Goal: Download file/media

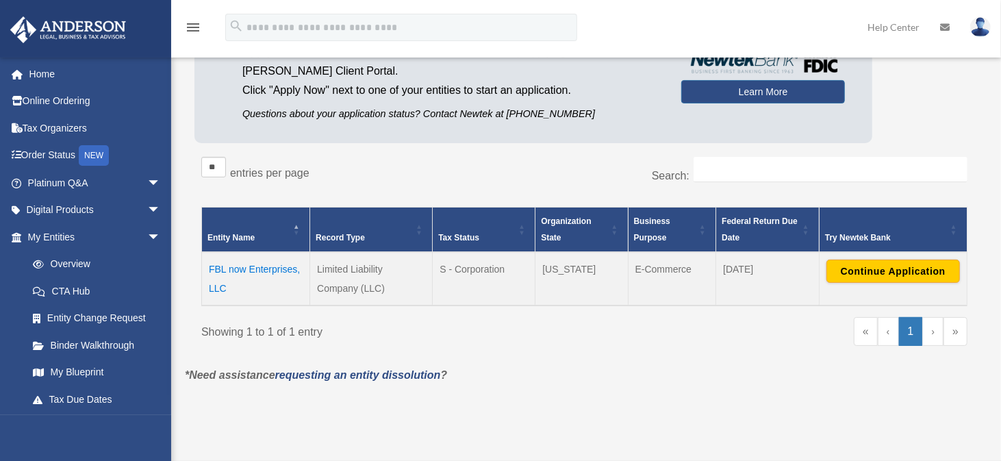
scroll to position [160, 0]
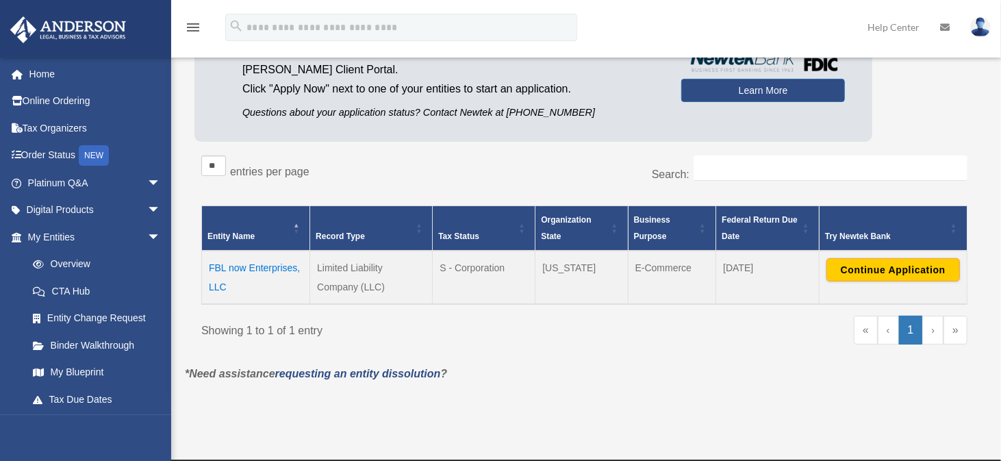
click at [263, 264] on td "FBL now Enterprises, LLC" at bounding box center [256, 277] width 108 height 53
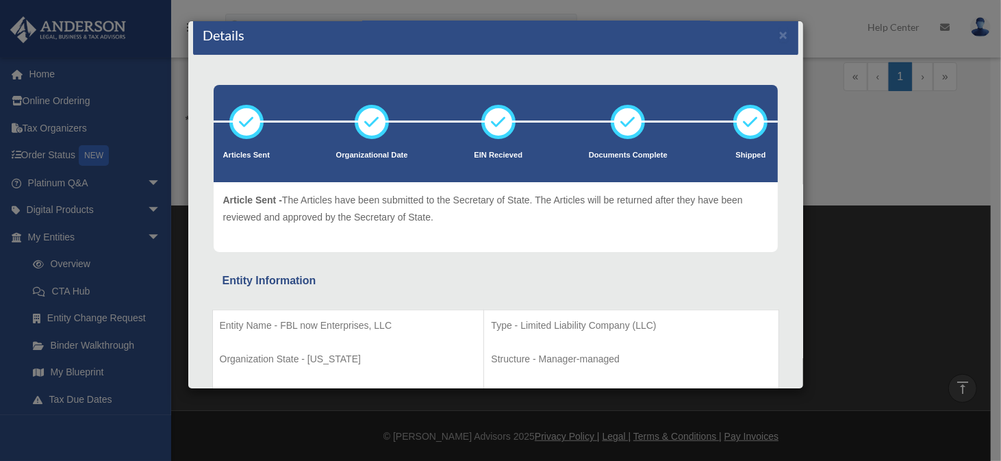
scroll to position [0, 0]
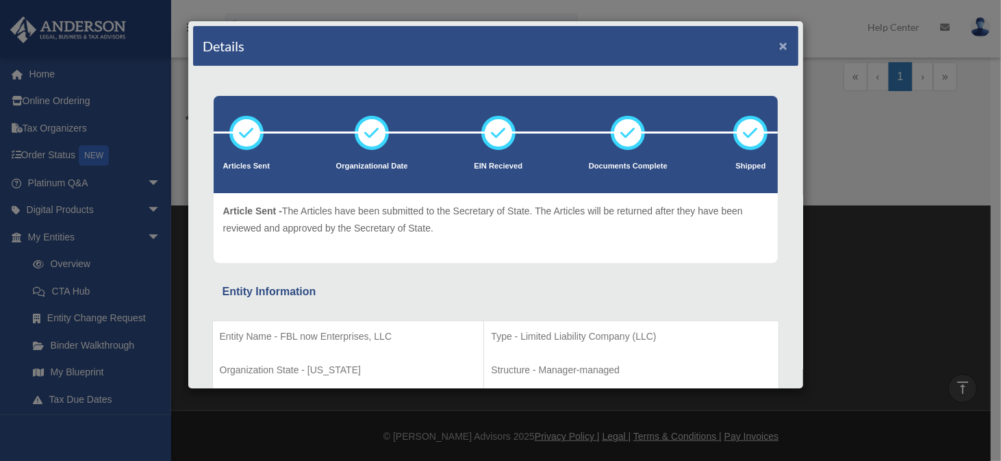
click at [779, 42] on button "×" at bounding box center [783, 45] width 9 height 14
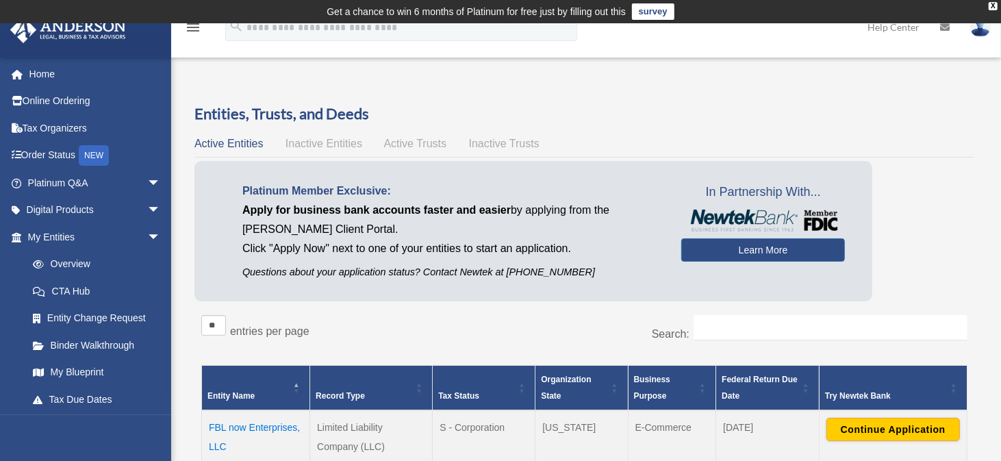
drag, startPoint x: 318, startPoint y: 91, endPoint x: 294, endPoint y: 94, distance: 24.1
click at [318, 91] on div "Overview date_range Published on Last updated March 13, 2025 April 10, 2020 by …" at bounding box center [585, 333] width 820 height 492
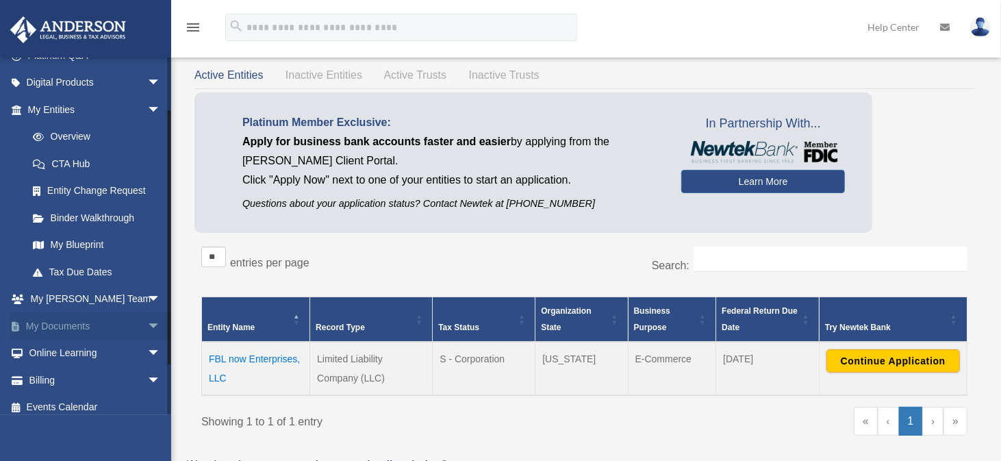
scroll to position [136, 0]
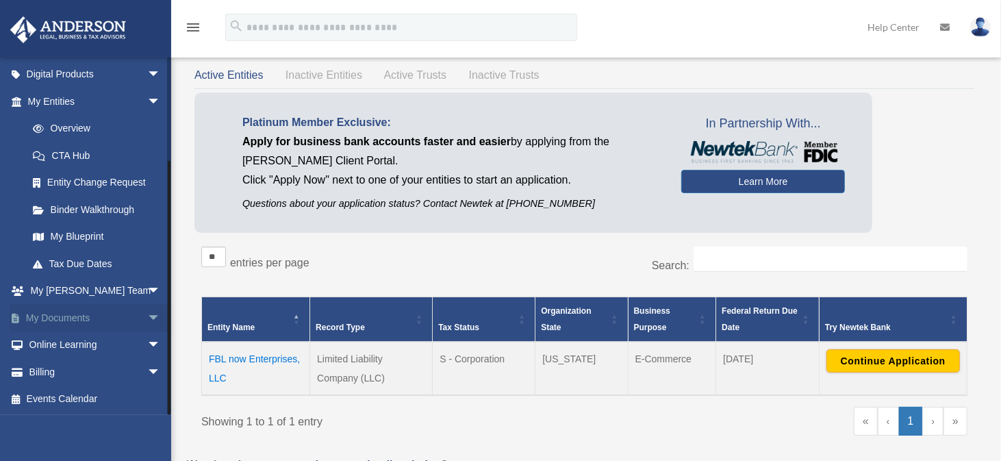
click at [73, 314] on link "My Documents arrow_drop_down" at bounding box center [96, 317] width 172 height 27
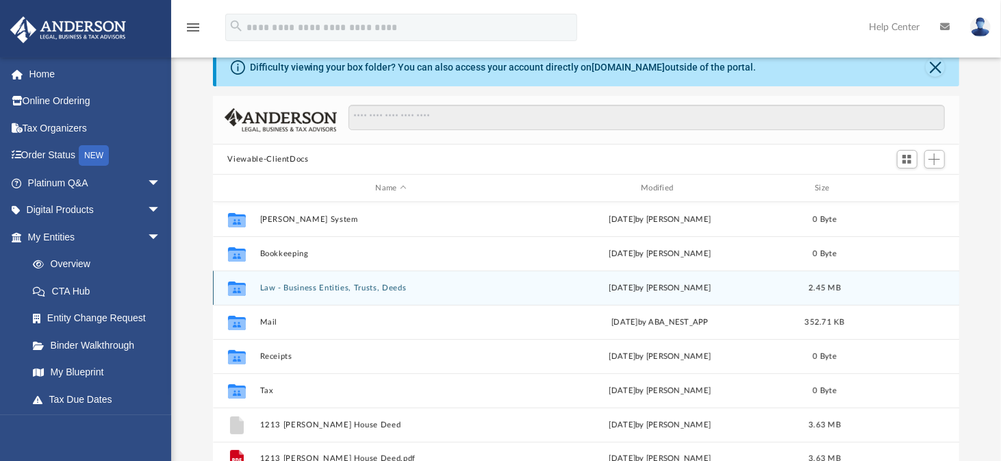
scroll to position [137, 0]
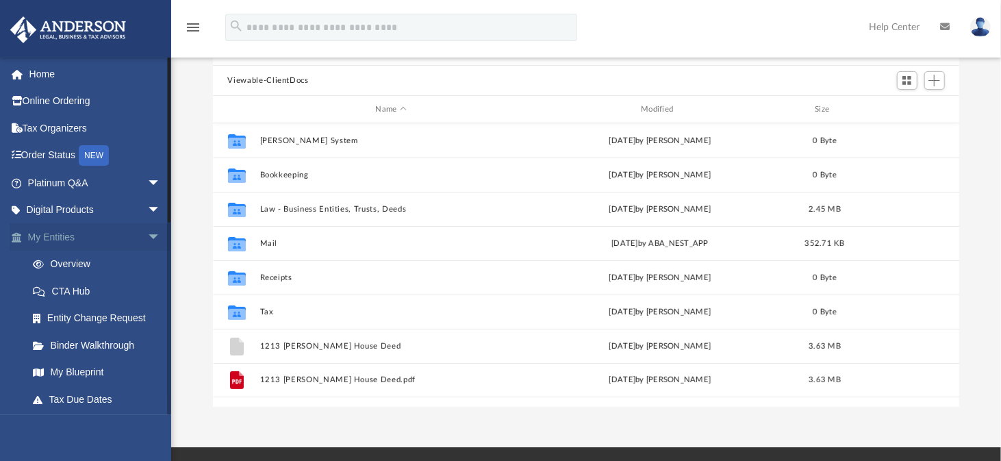
click at [147, 237] on span "arrow_drop_down" at bounding box center [160, 237] width 27 height 28
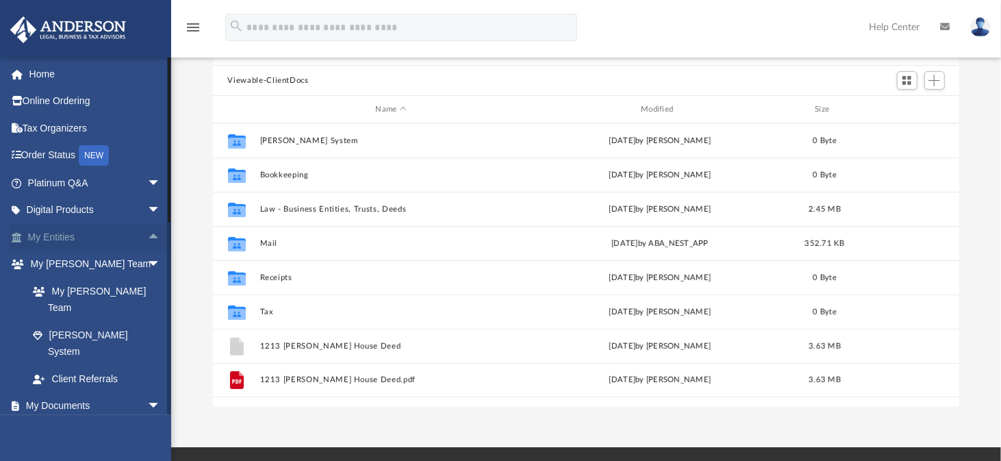
click at [60, 233] on link "My Entities arrow_drop_up" at bounding box center [96, 236] width 172 height 27
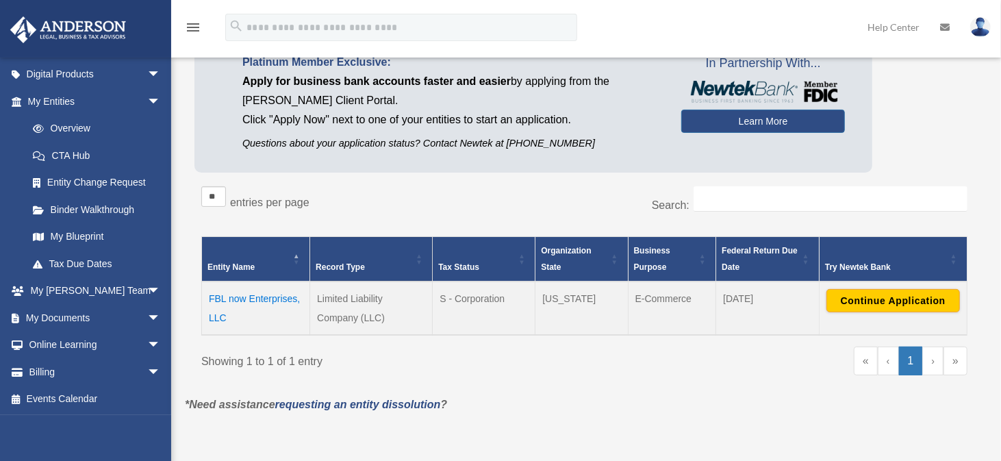
scroll to position [137, 0]
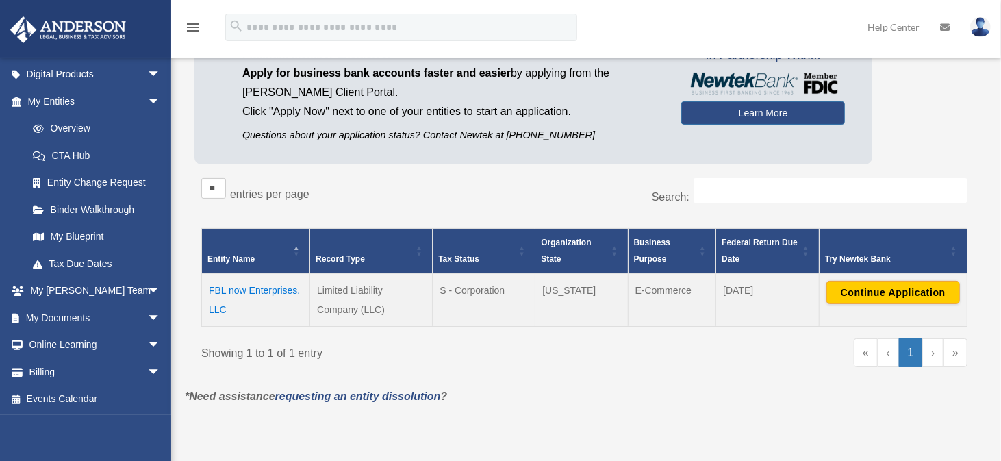
click at [223, 291] on td "FBL now Enterprises, LLC" at bounding box center [256, 299] width 108 height 53
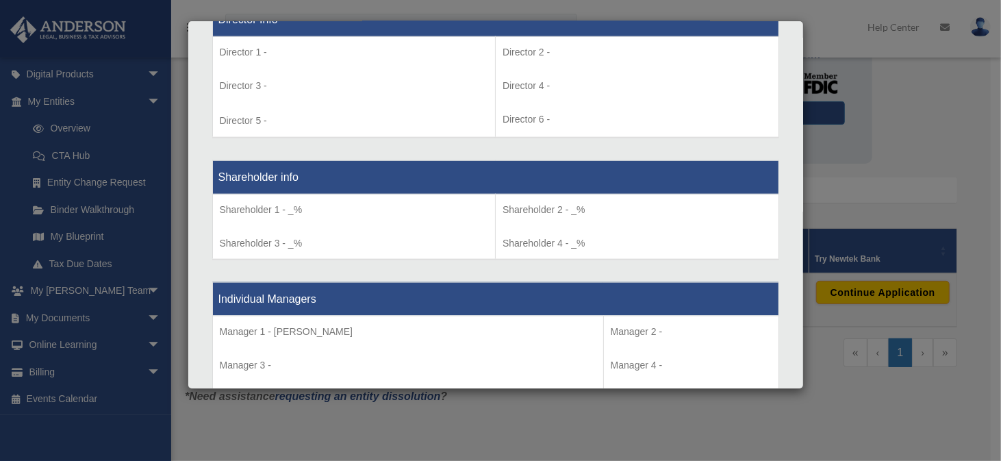
scroll to position [1164, 0]
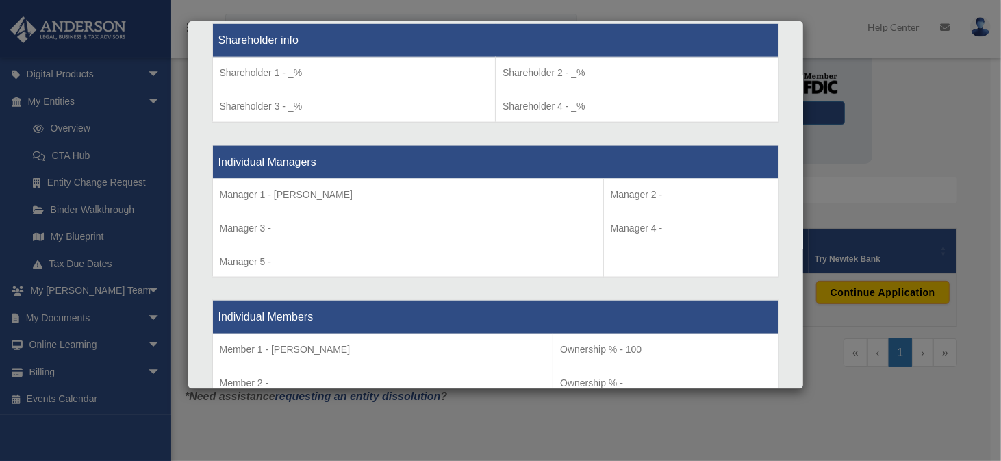
click at [860, 177] on div "Details × Articles Sent Organizational Date" at bounding box center [500, 230] width 1001 height 461
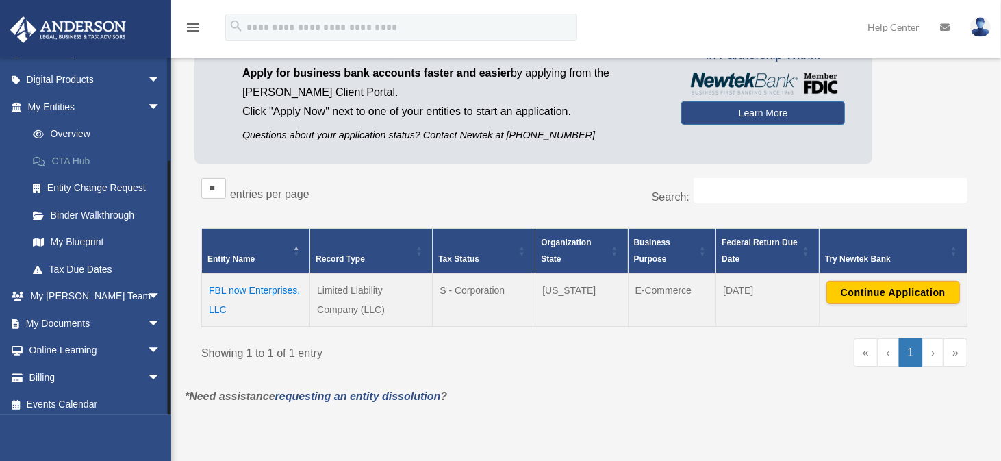
scroll to position [136, 0]
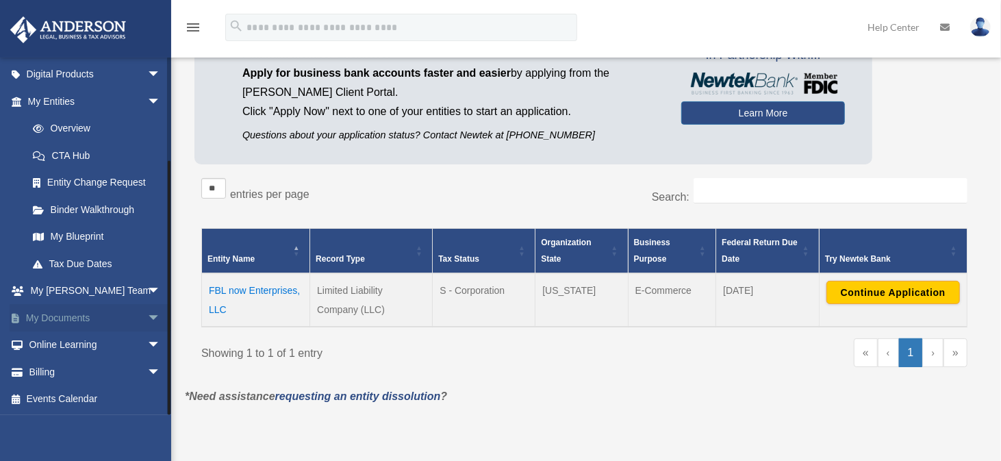
click at [54, 314] on link "My Documents arrow_drop_down" at bounding box center [96, 317] width 172 height 27
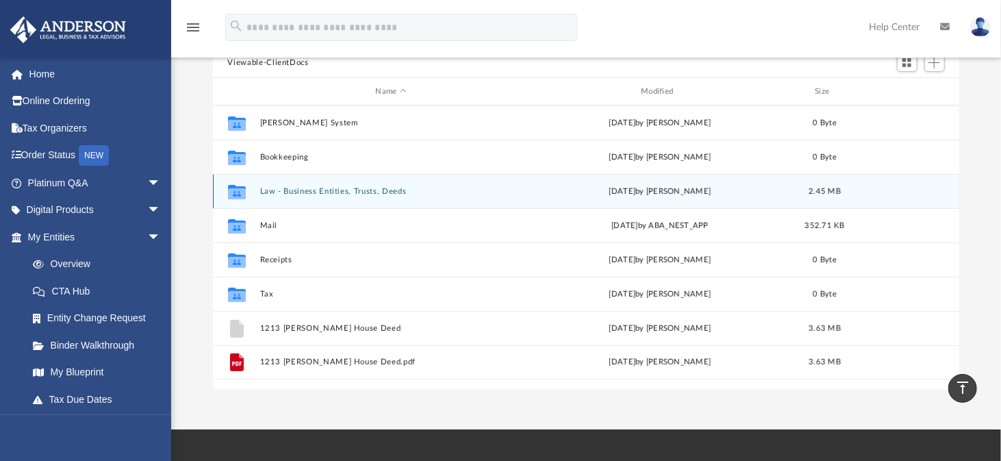
scroll to position [137, 0]
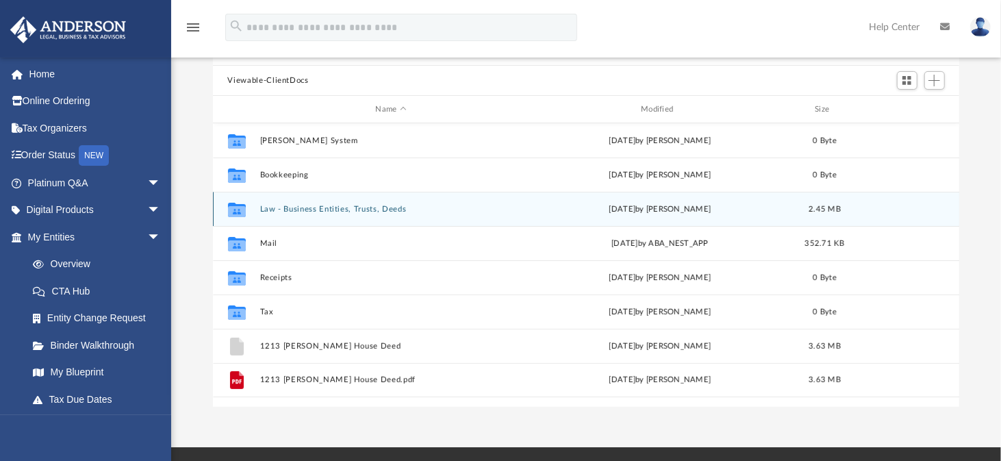
click at [347, 210] on button "Law - Business Entities, Trusts, Deeds" at bounding box center [390, 209] width 263 height 9
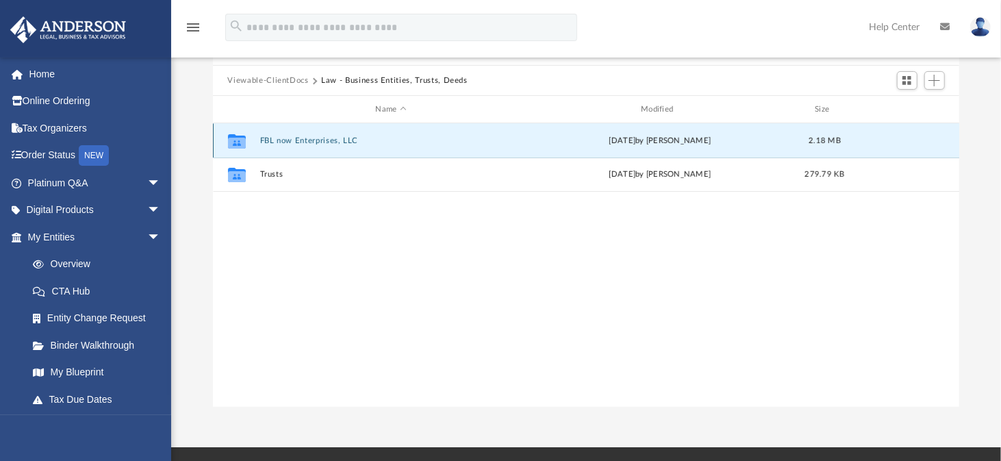
click at [288, 140] on button "FBL now Enterprises, LLC" at bounding box center [390, 140] width 263 height 9
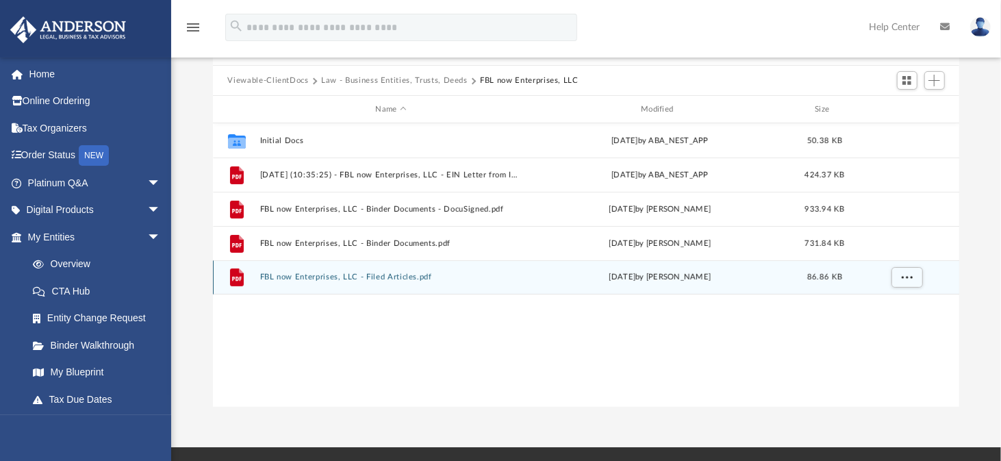
click at [354, 269] on div "File FBL now Enterprises, LLC - Filed Articles.pdf Tue Mar 4 2025 by Samantha T…" at bounding box center [586, 277] width 747 height 34
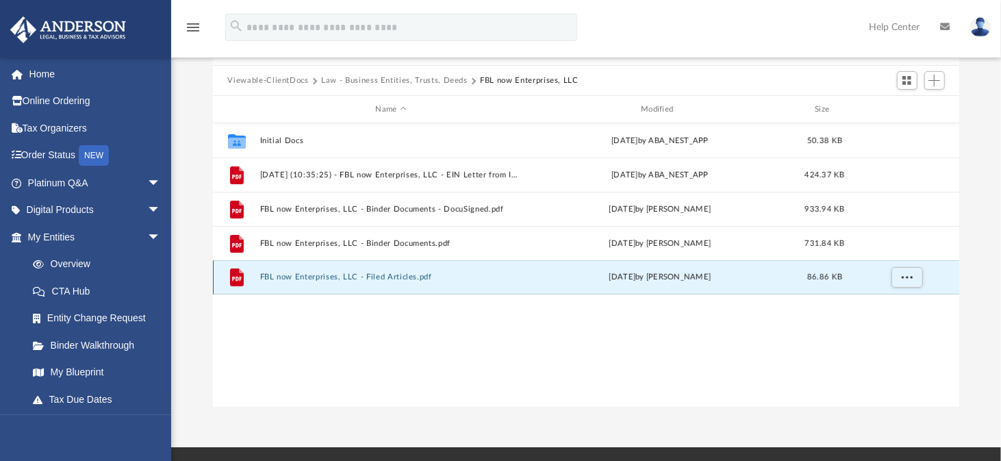
click at [264, 276] on button "FBL now Enterprises, LLC - Filed Articles.pdf" at bounding box center [390, 277] width 263 height 9
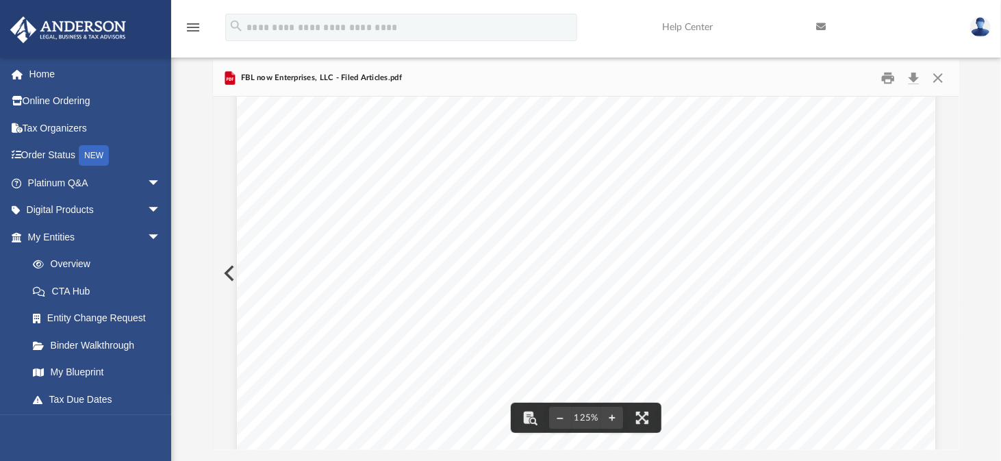
scroll to position [91, 0]
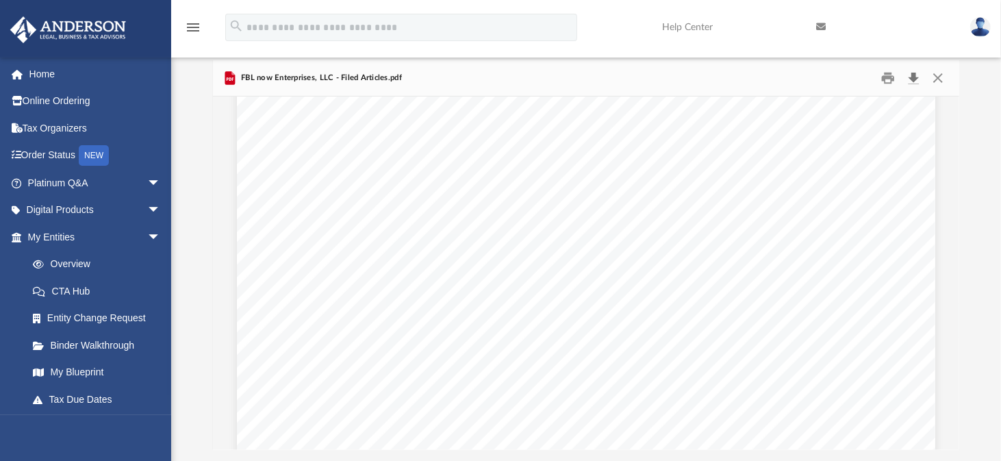
click at [916, 75] on button "Download" at bounding box center [914, 78] width 25 height 21
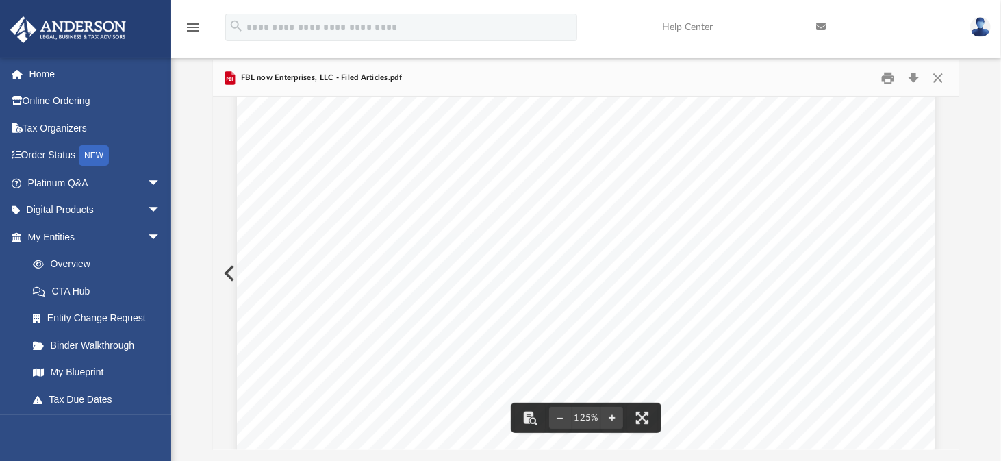
click at [226, 273] on button "Preview" at bounding box center [228, 273] width 30 height 38
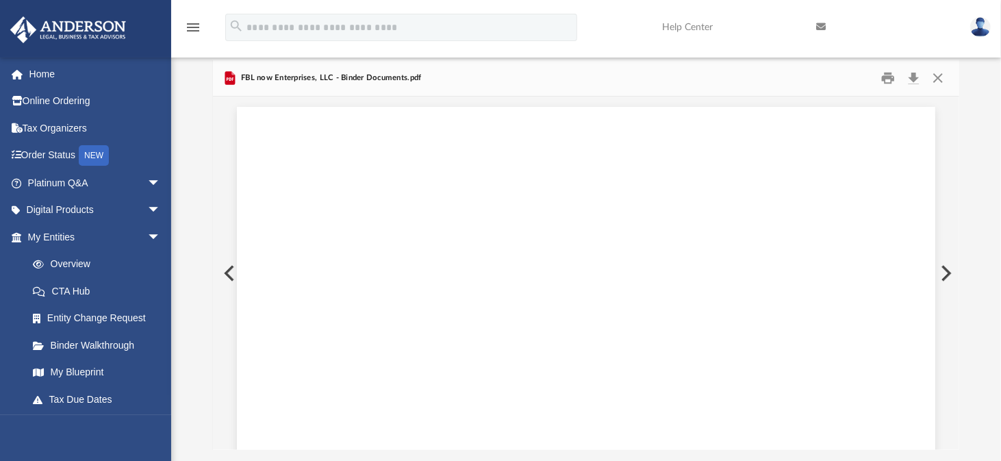
scroll to position [27730, 0]
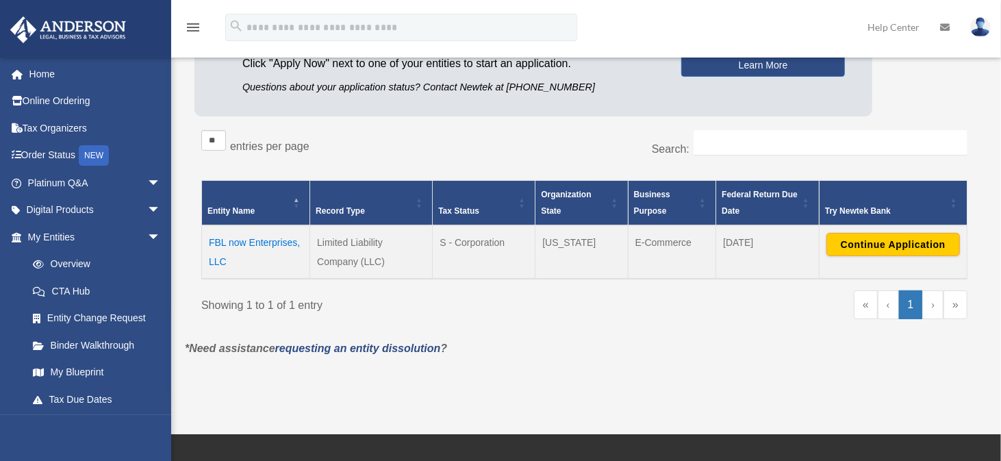
scroll to position [205, 0]
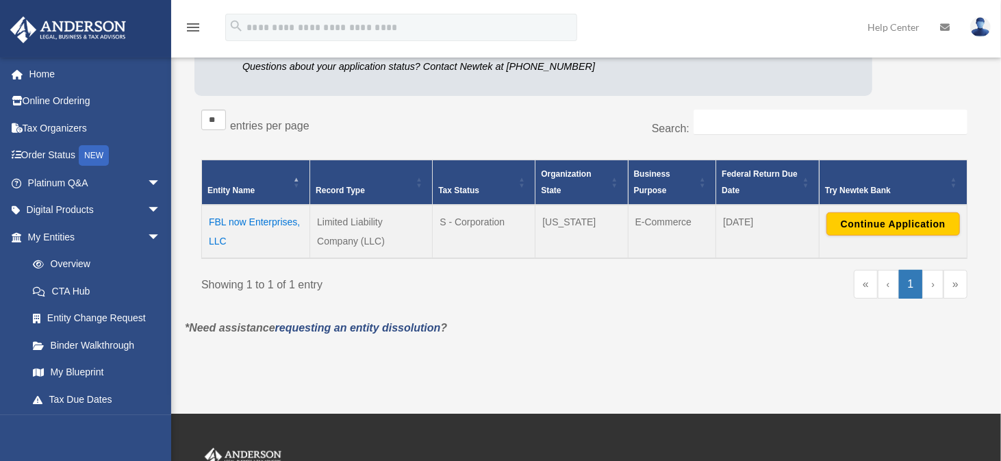
click at [244, 222] on td "FBL now Enterprises, LLC" at bounding box center [256, 231] width 108 height 53
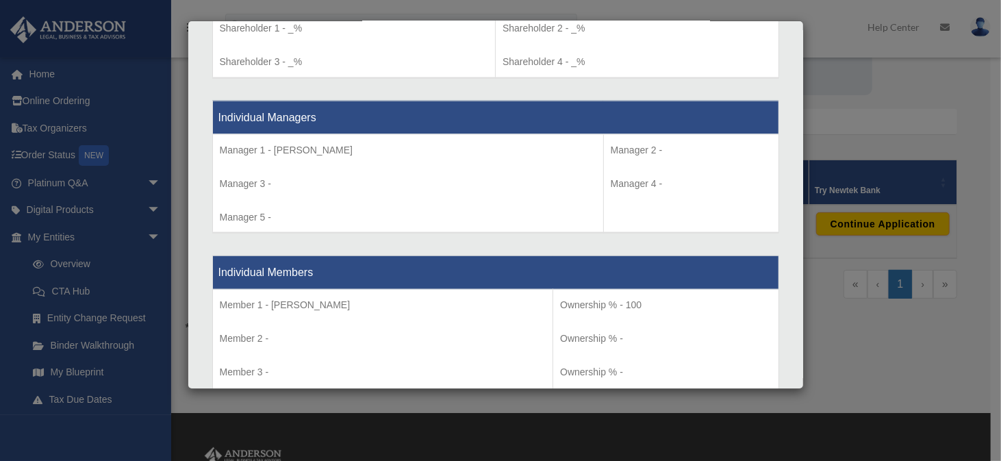
scroll to position [1232, 0]
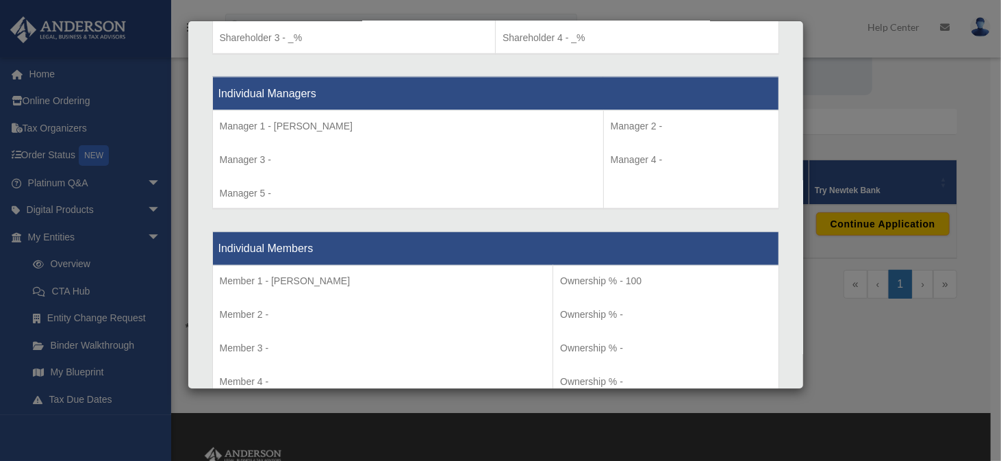
click at [830, 42] on div "Details × Articles Sent Organizational Date" at bounding box center [500, 230] width 1001 height 461
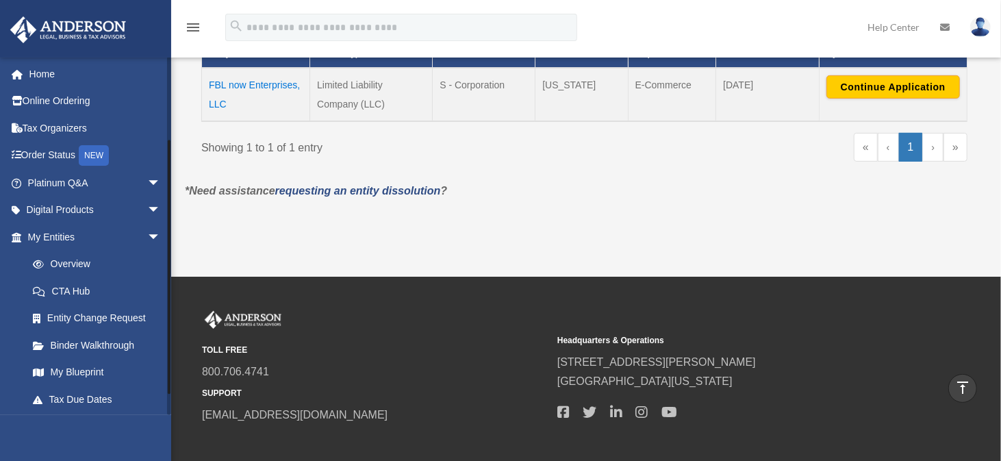
scroll to position [136, 0]
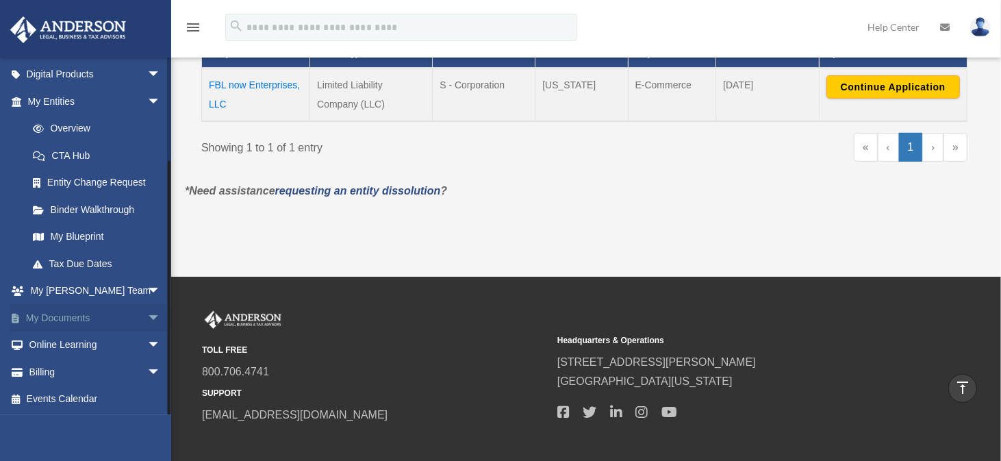
click at [147, 316] on span "arrow_drop_down" at bounding box center [160, 318] width 27 height 28
click at [68, 316] on link "My Documents arrow_drop_up" at bounding box center [96, 317] width 172 height 27
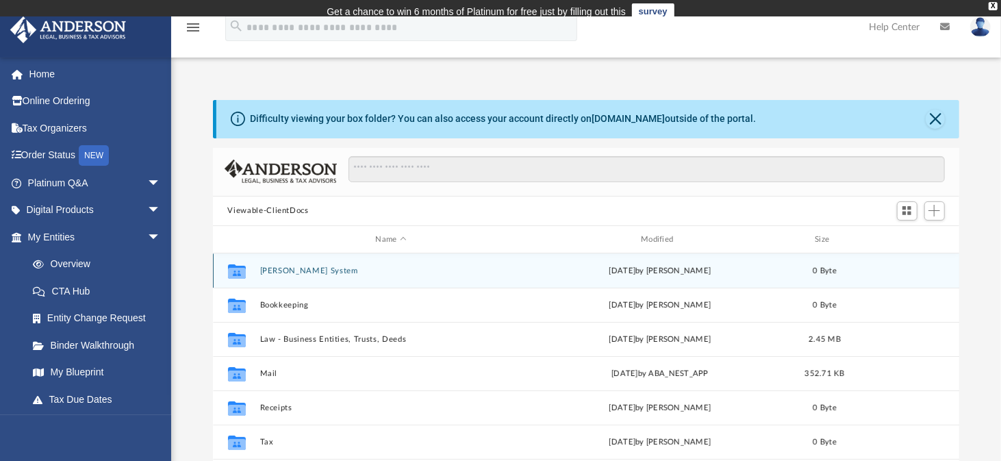
scroll to position [301, 737]
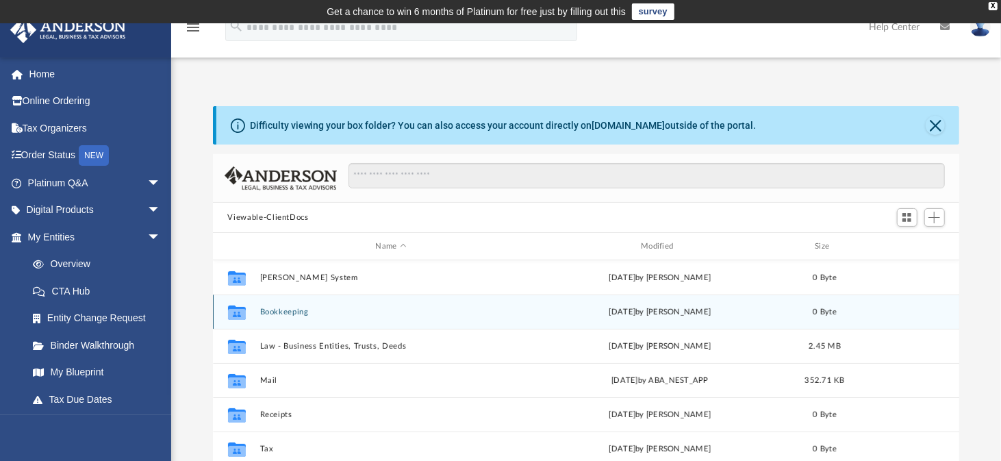
click at [289, 311] on button "Bookkeeping" at bounding box center [390, 311] width 263 height 9
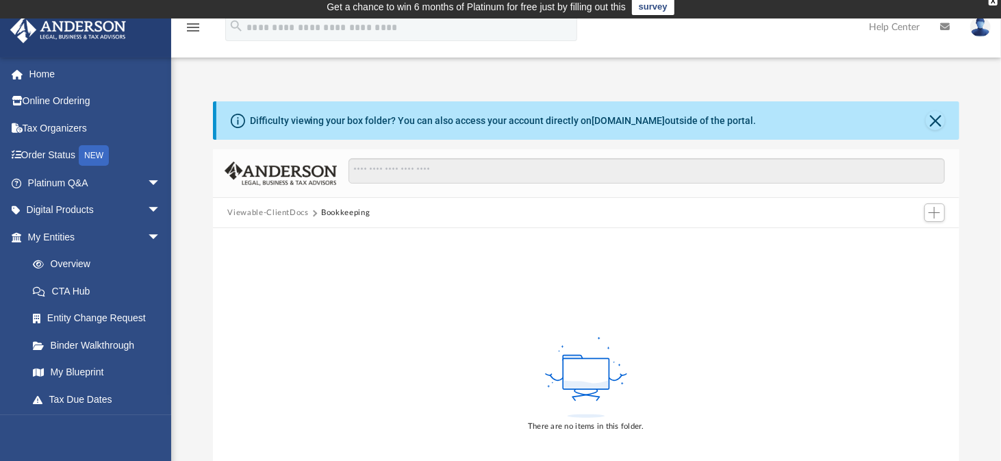
scroll to position [0, 0]
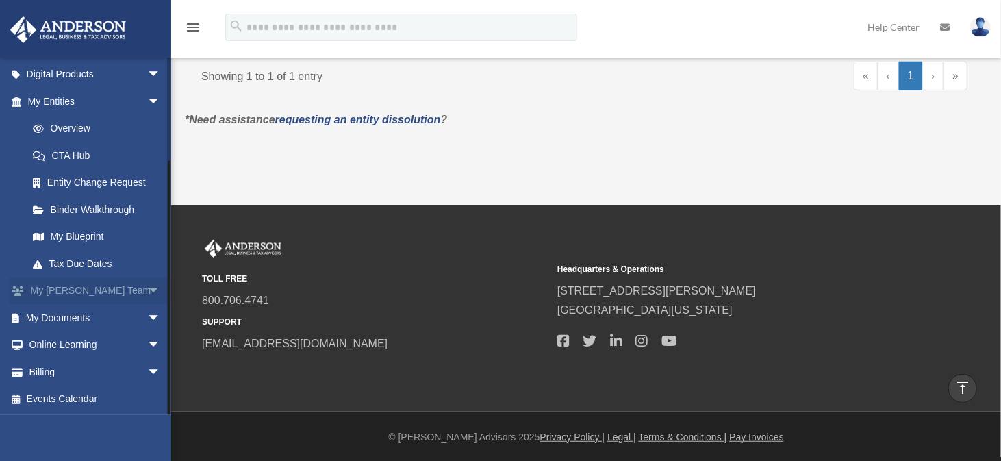
scroll to position [67, 0]
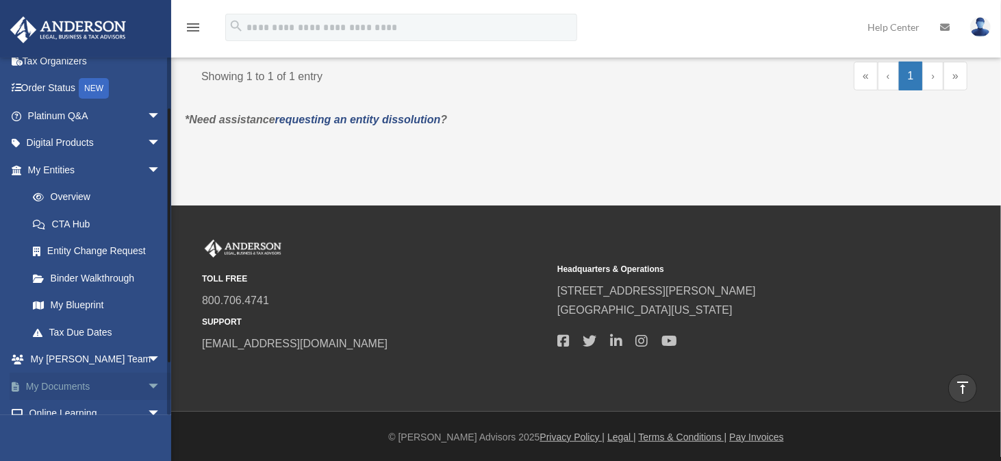
click at [90, 384] on link "My Documents arrow_drop_down" at bounding box center [96, 385] width 172 height 27
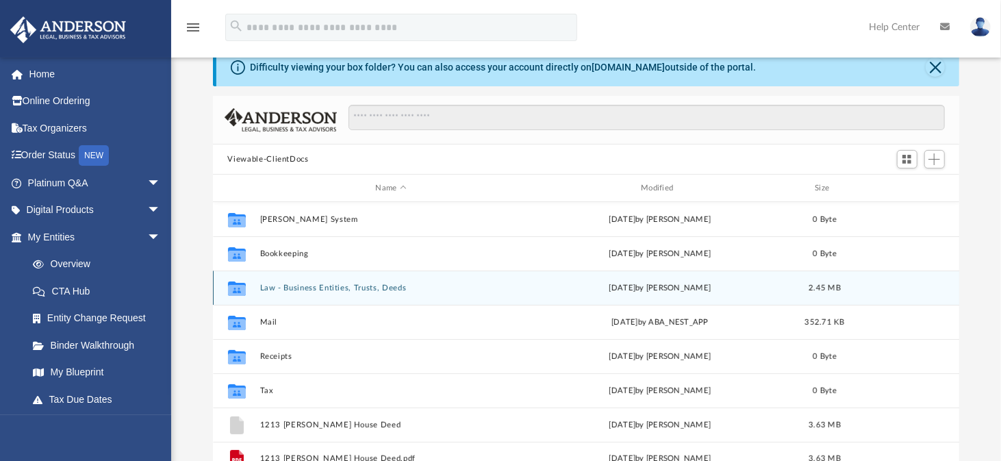
scroll to position [68, 0]
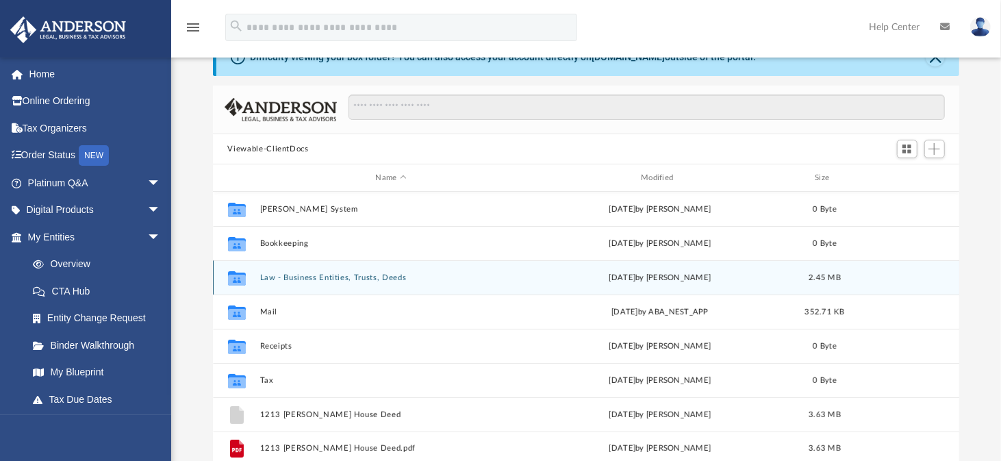
click at [314, 275] on button "Law - Business Entities, Trusts, Deeds" at bounding box center [390, 277] width 263 height 9
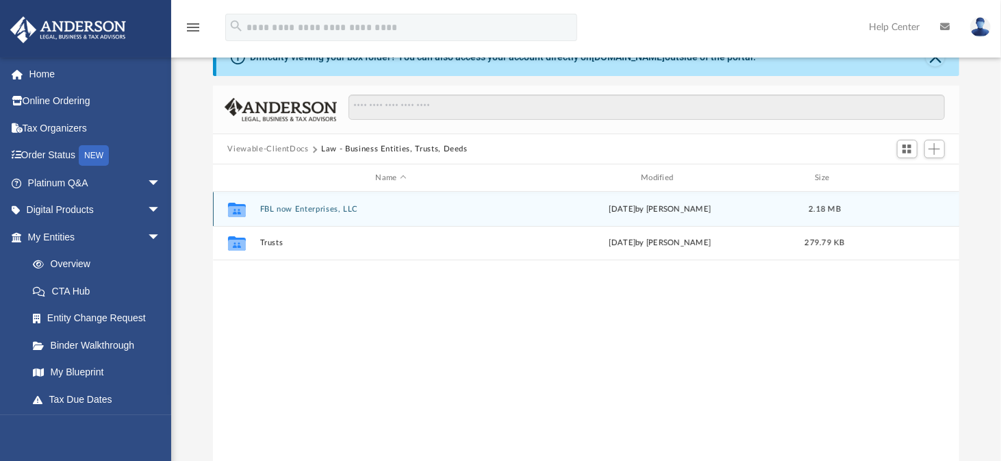
click at [346, 209] on button "FBL now Enterprises, LLC" at bounding box center [390, 209] width 263 height 9
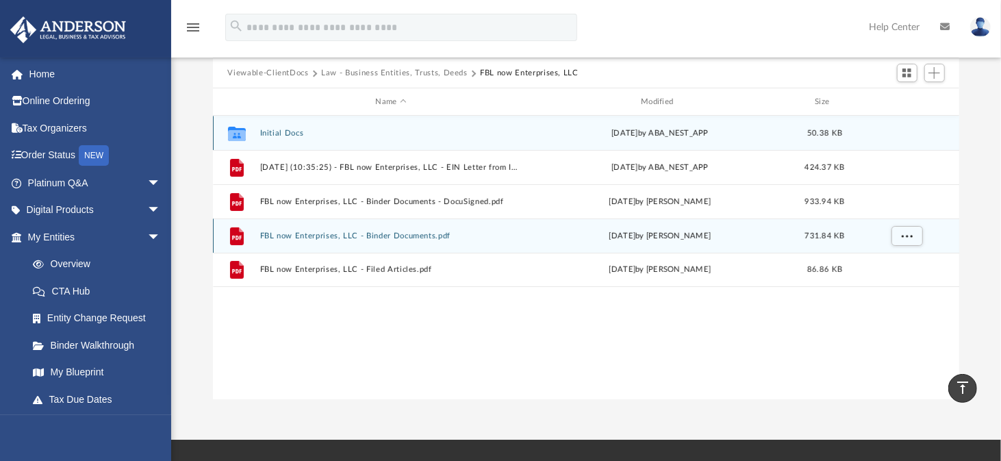
scroll to position [137, 0]
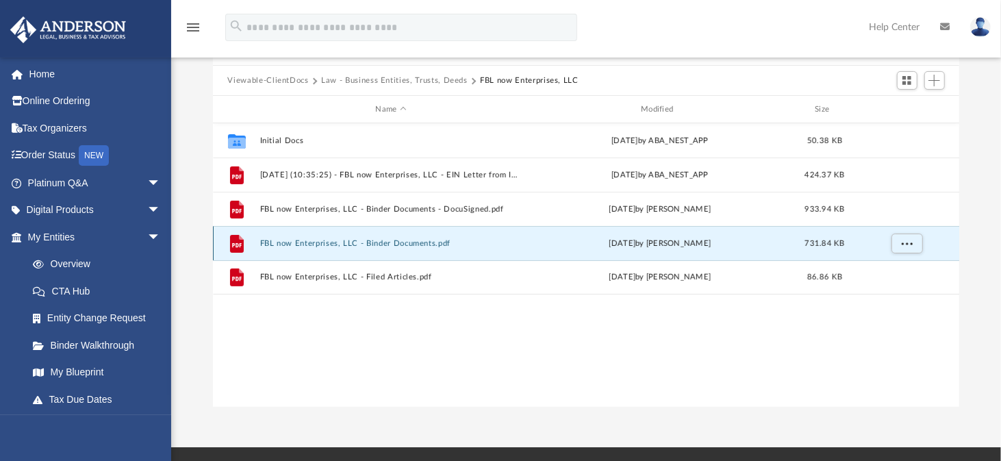
click at [335, 240] on button "FBL now Enterprises, LLC - Binder Documents.pdf" at bounding box center [390, 243] width 263 height 9
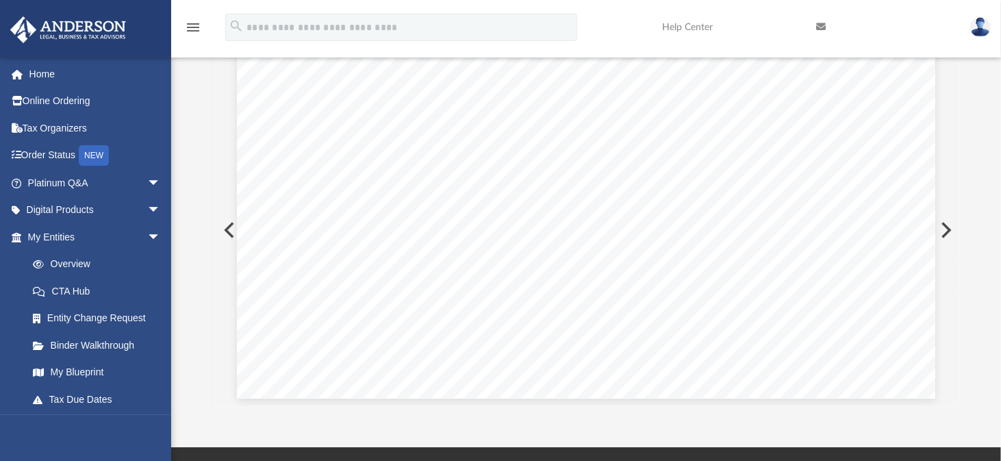
scroll to position [37589, 0]
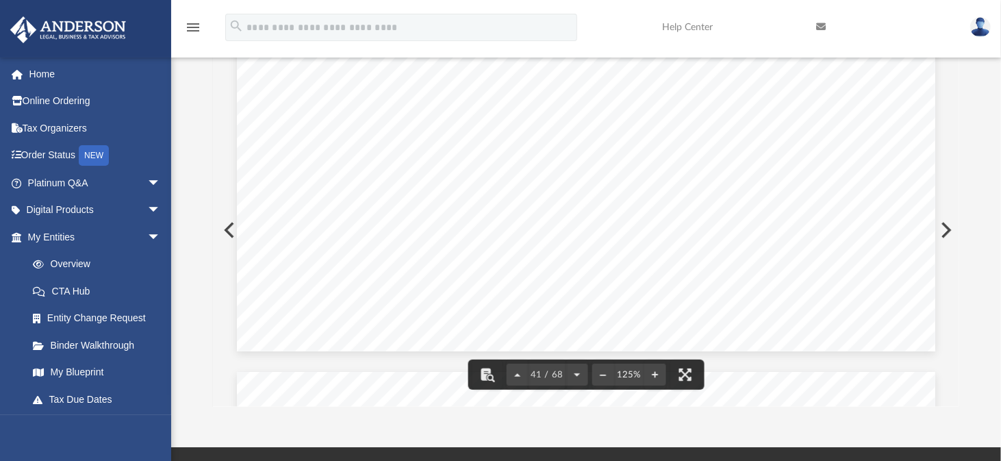
click at [225, 223] on button "Preview" at bounding box center [228, 230] width 30 height 38
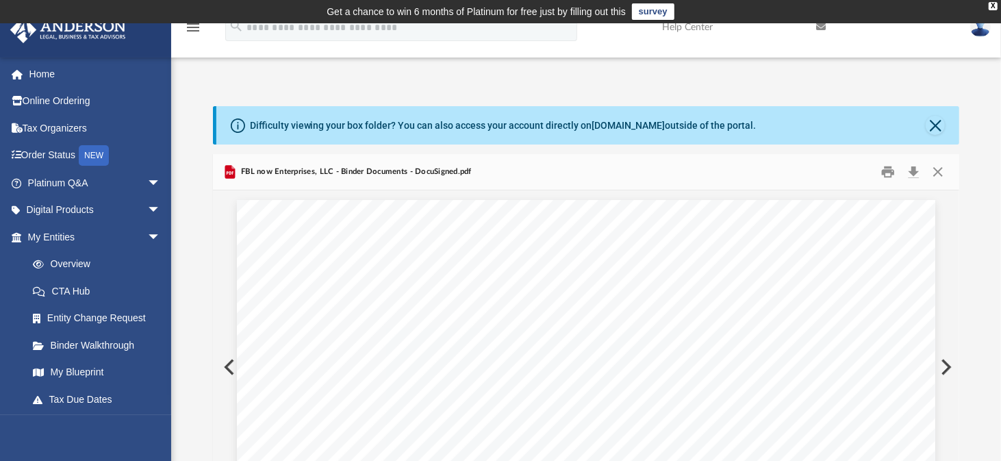
scroll to position [0, 0]
click at [225, 368] on button "Preview" at bounding box center [228, 367] width 30 height 38
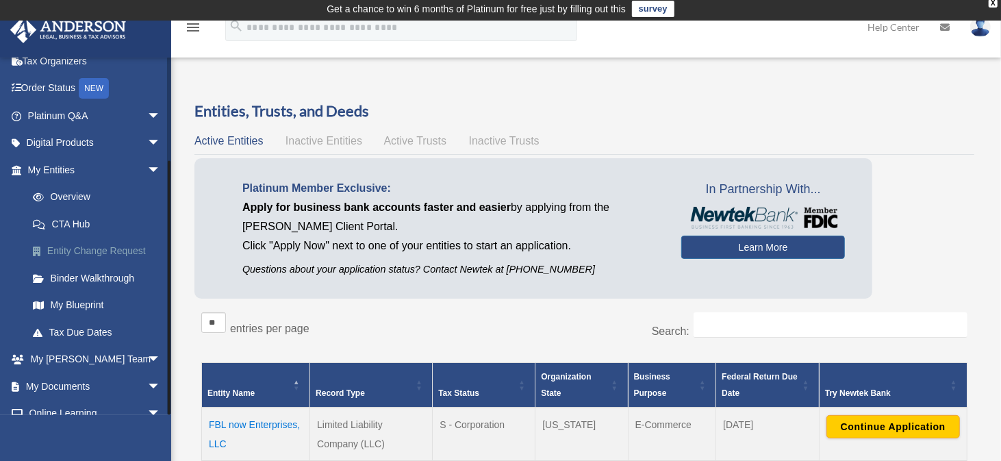
scroll to position [136, 0]
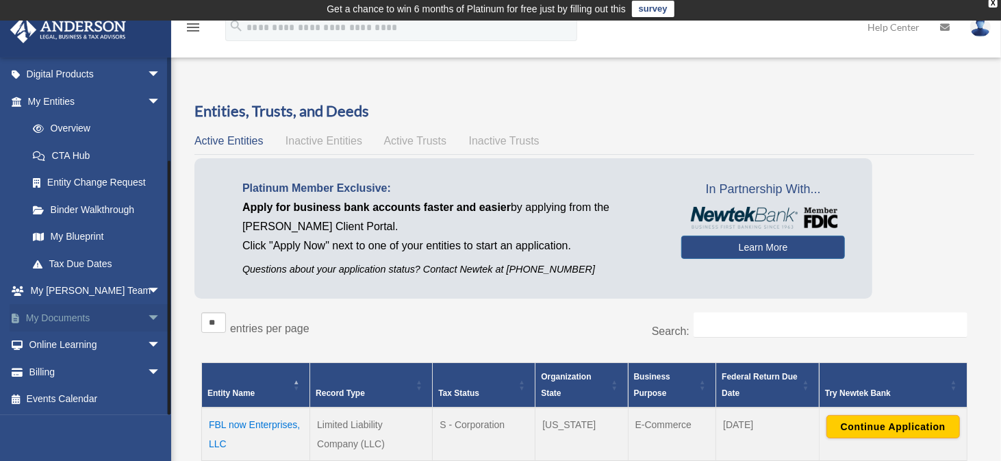
click at [77, 315] on link "My Documents arrow_drop_down" at bounding box center [96, 317] width 172 height 27
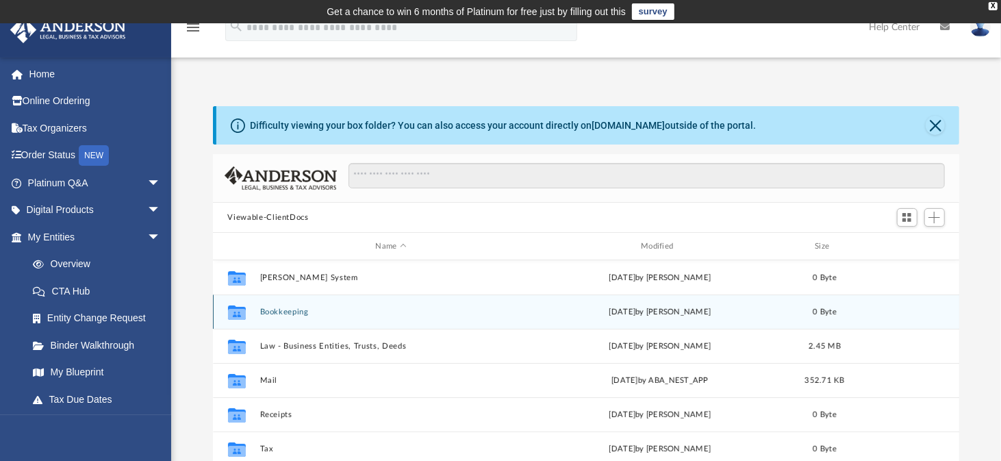
scroll to position [68, 0]
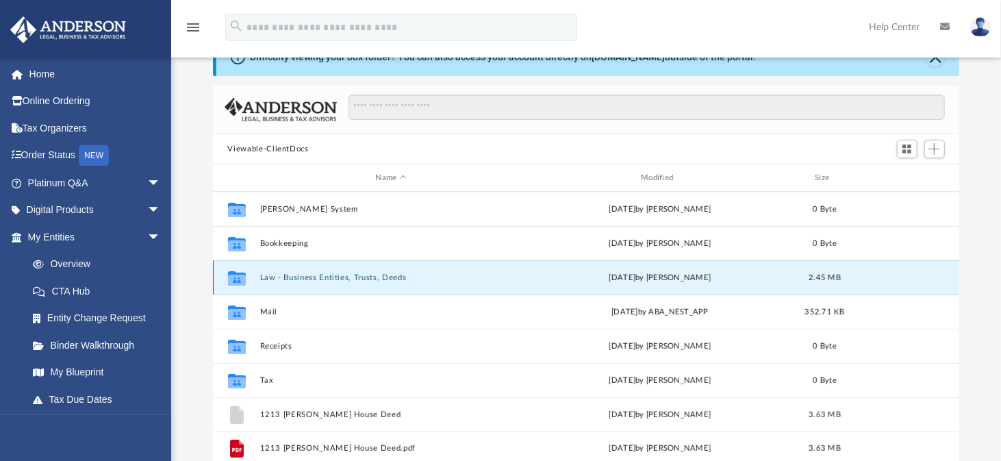
click at [373, 276] on button "Law - Business Entities, Trusts, Deeds" at bounding box center [390, 277] width 263 height 9
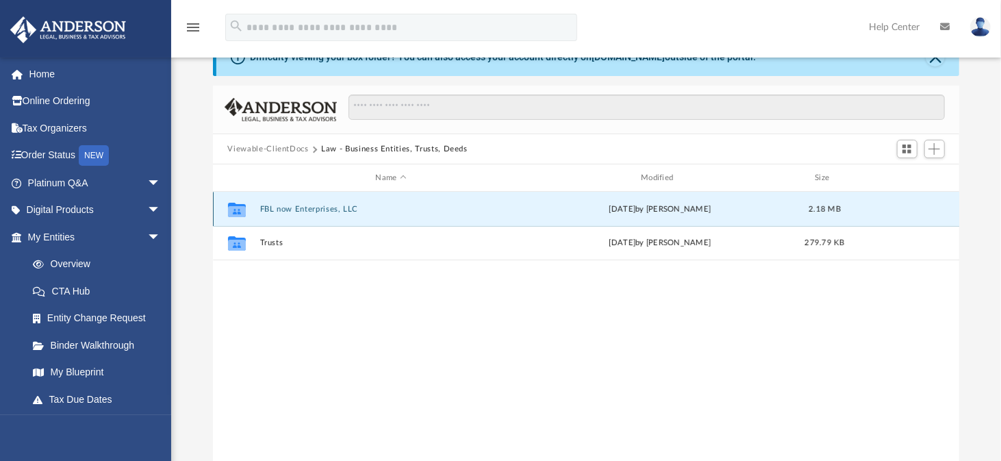
click at [270, 210] on button "FBL now Enterprises, LLC" at bounding box center [390, 209] width 263 height 9
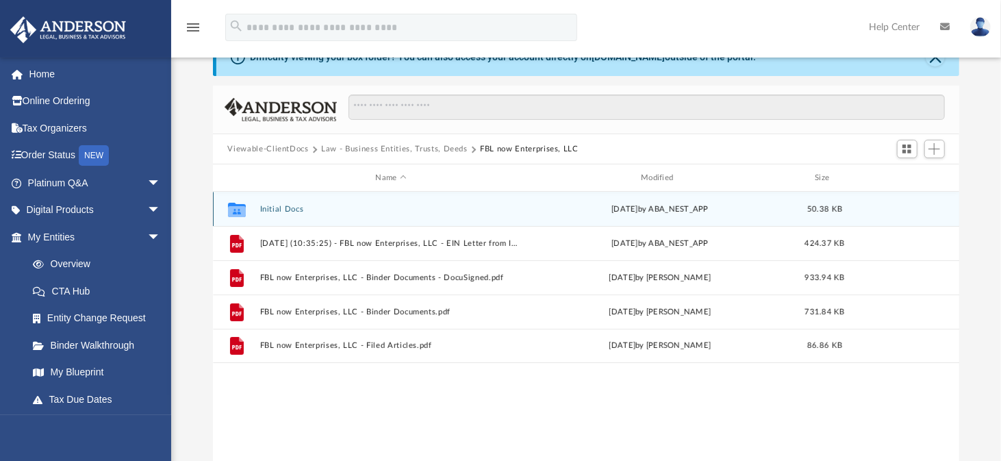
click at [290, 205] on button "Initial Docs" at bounding box center [390, 209] width 263 height 9
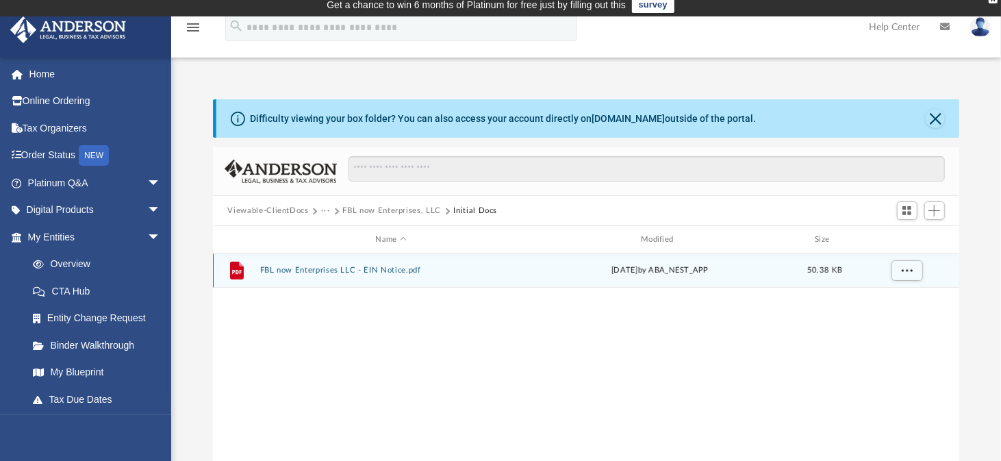
scroll to position [0, 0]
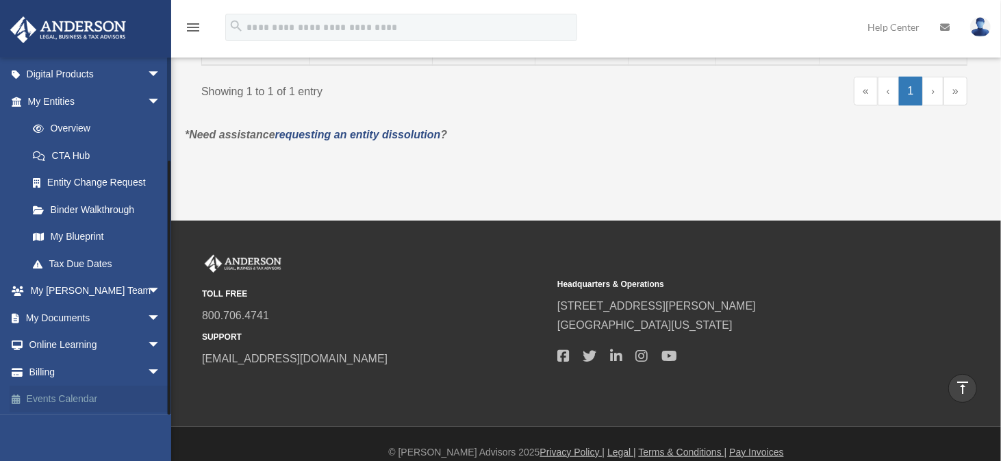
scroll to position [414, 0]
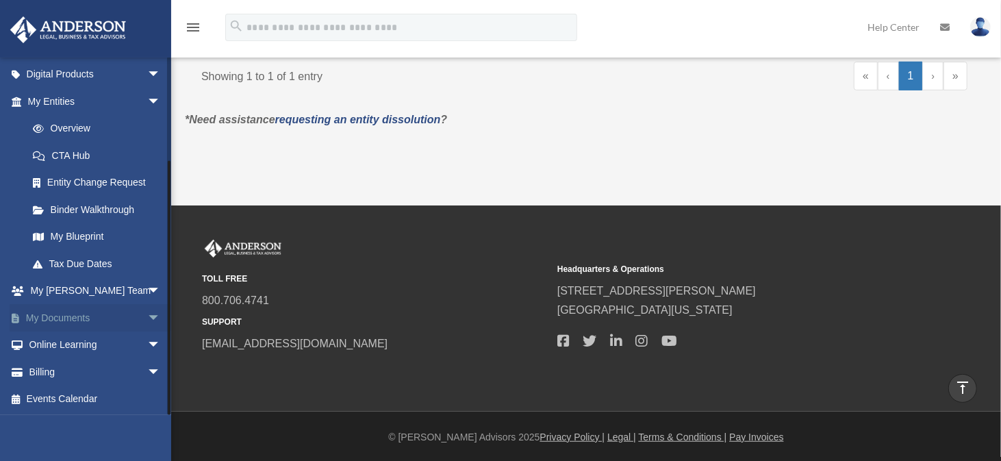
click at [147, 318] on span "arrow_drop_down" at bounding box center [160, 318] width 27 height 28
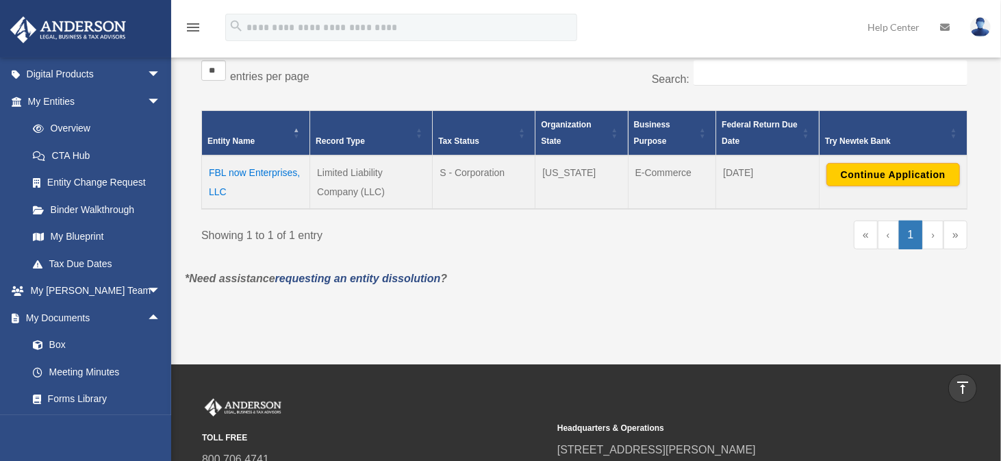
scroll to position [208, 0]
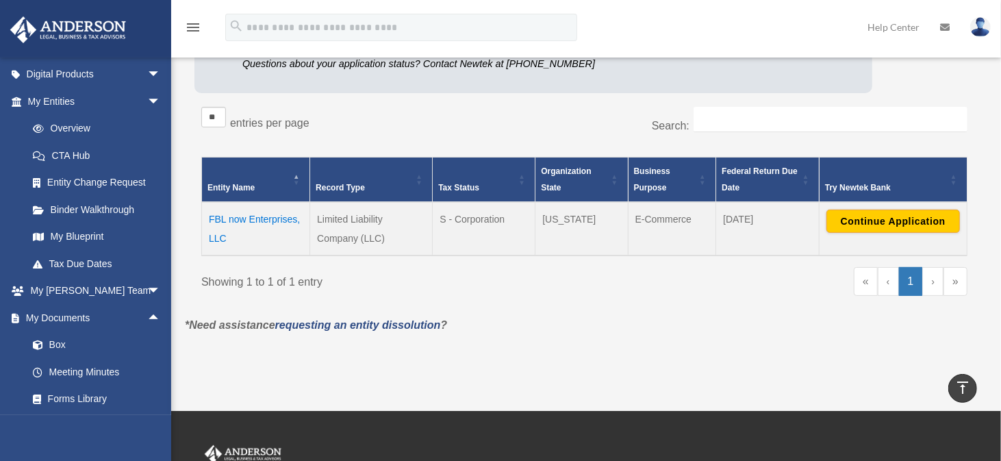
click at [278, 215] on td "FBL now Enterprises, LLC" at bounding box center [256, 228] width 108 height 53
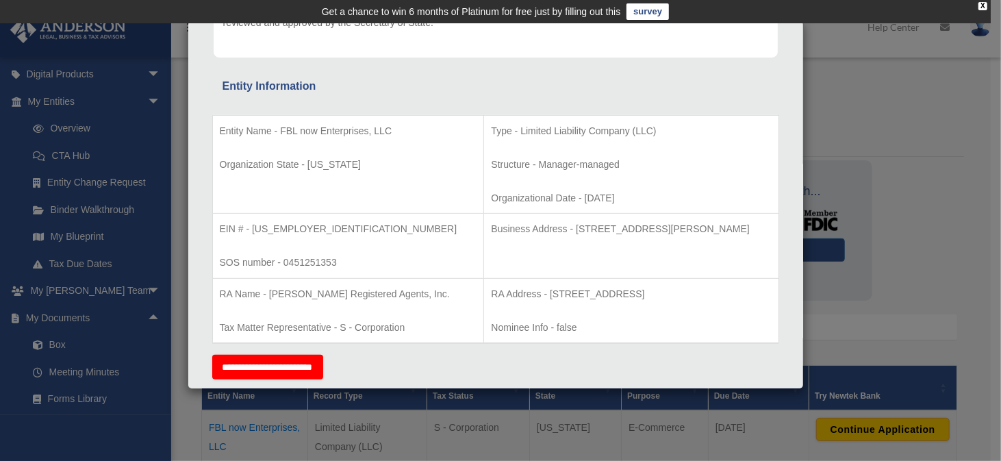
scroll to position [0, 0]
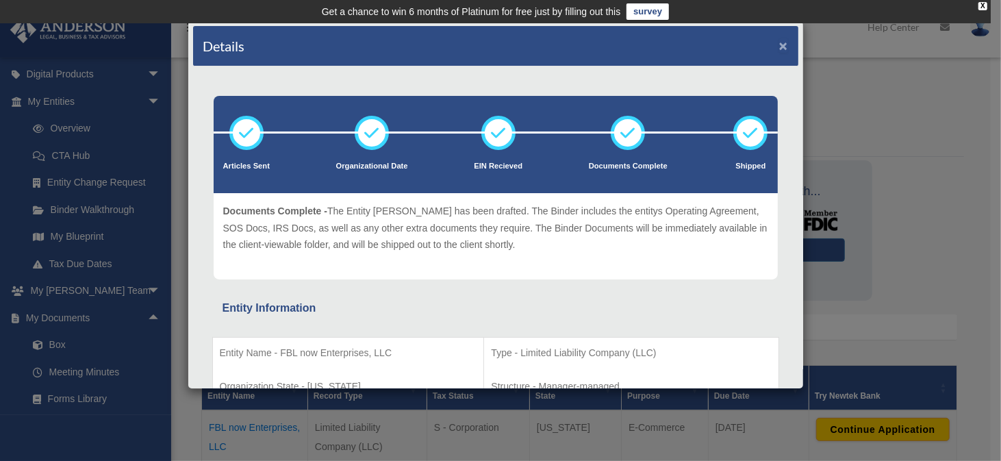
click at [779, 41] on button "×" at bounding box center [783, 45] width 9 height 14
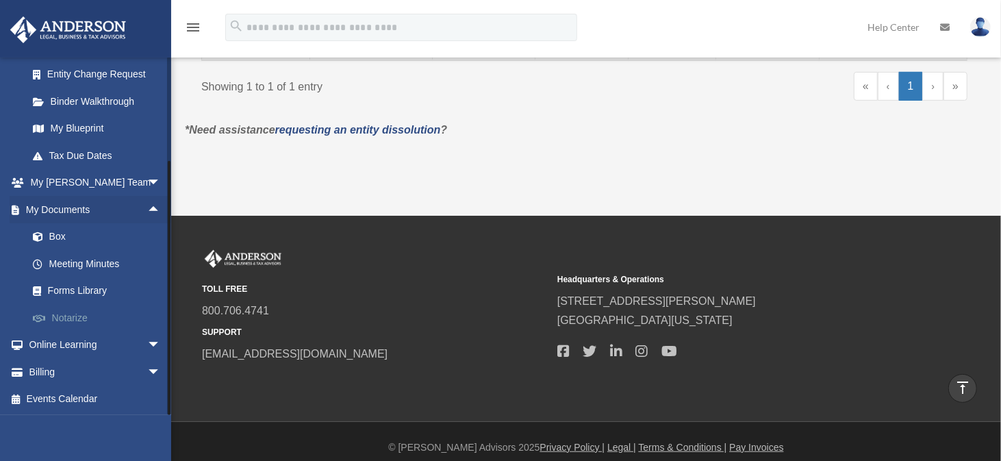
scroll to position [414, 0]
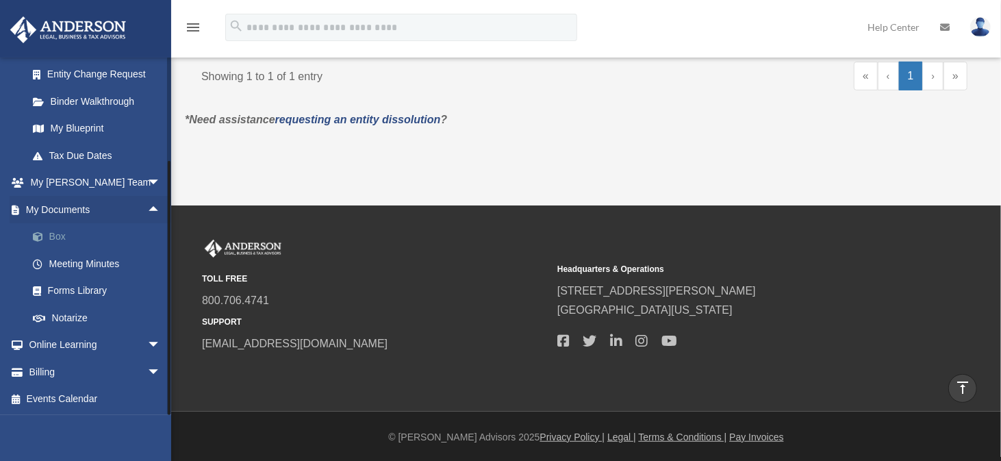
click at [57, 231] on link "Box" at bounding box center [100, 236] width 162 height 27
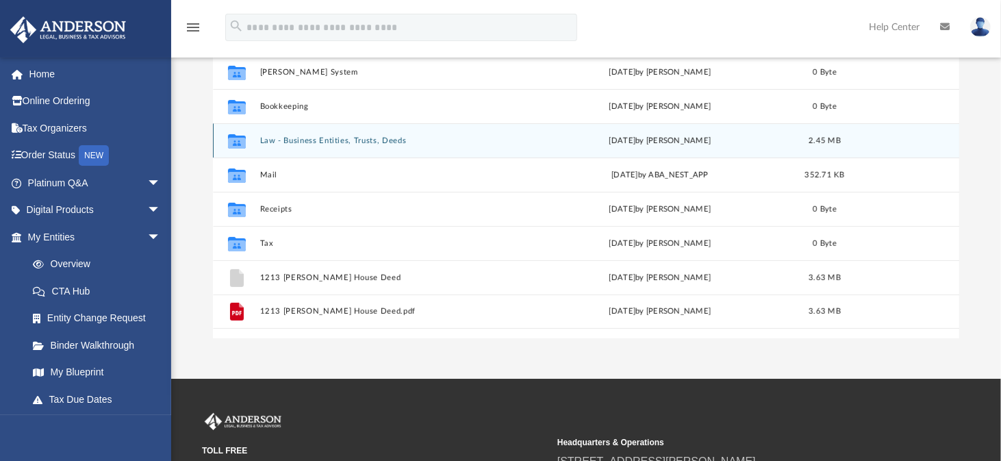
scroll to position [137, 0]
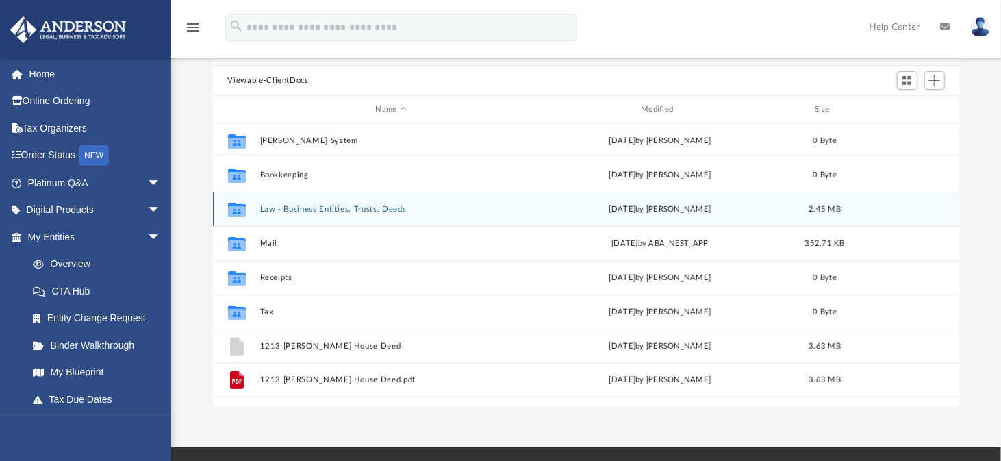
click at [382, 203] on div "Collaborated Folder Law - Business Entities, Trusts, Deeds [DATE] by [PERSON_NA…" at bounding box center [586, 209] width 747 height 34
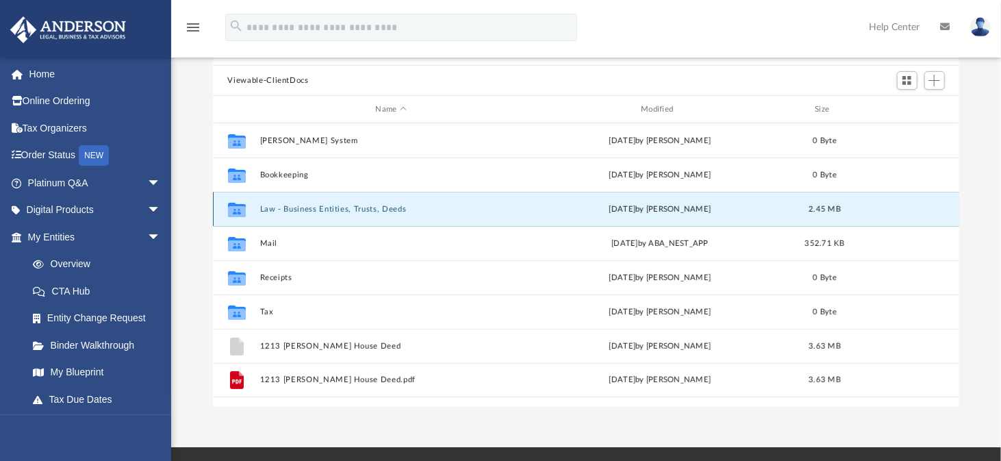
click at [351, 210] on button "Law - Business Entities, Trusts, Deeds" at bounding box center [390, 209] width 263 height 9
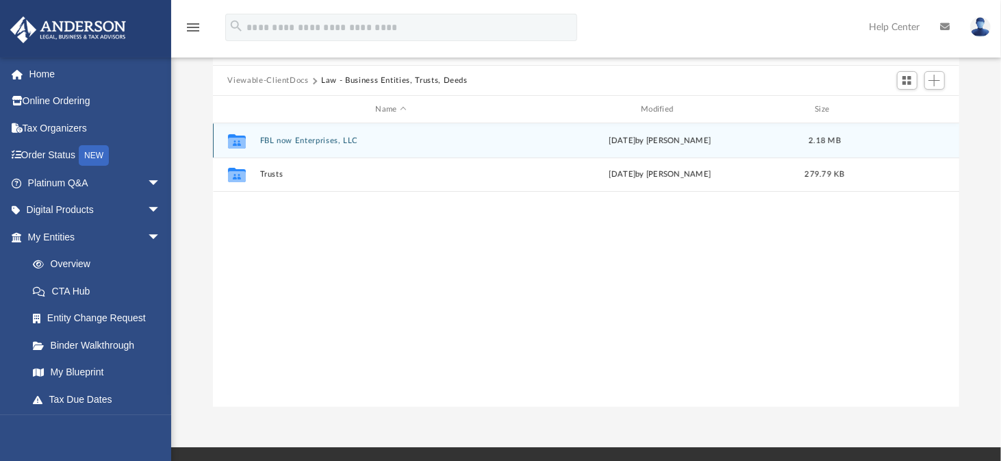
click at [286, 140] on button "FBL now Enterprises, LLC" at bounding box center [390, 140] width 263 height 9
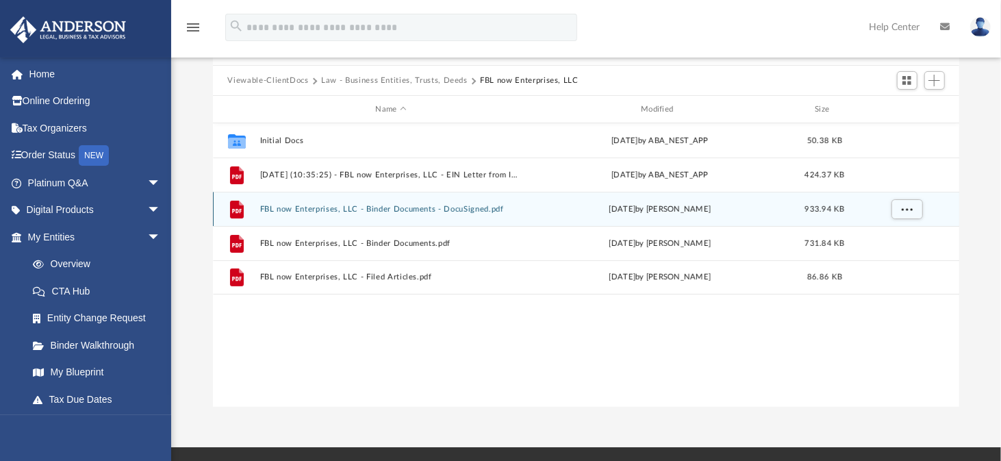
click at [363, 212] on button "FBL now Enterprises, LLC - Binder Documents - DocuSigned.pdf" at bounding box center [390, 209] width 263 height 9
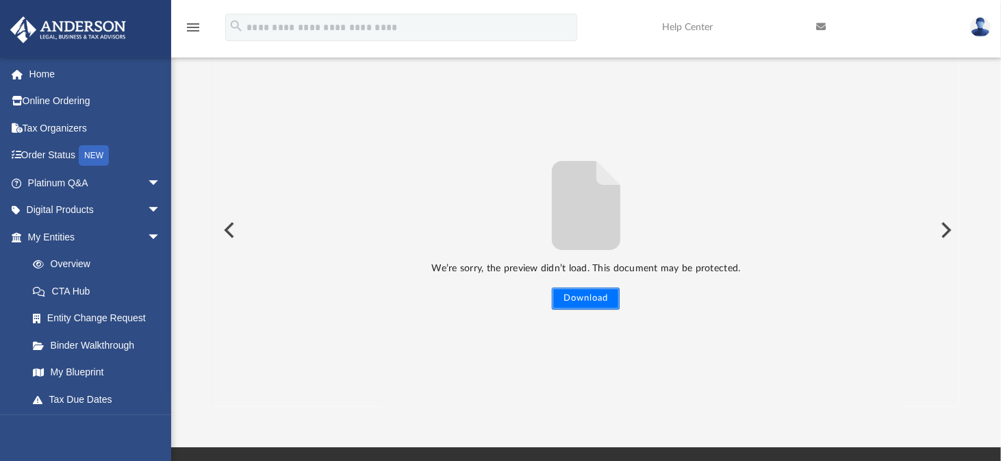
click at [594, 301] on button "Download" at bounding box center [586, 299] width 68 height 22
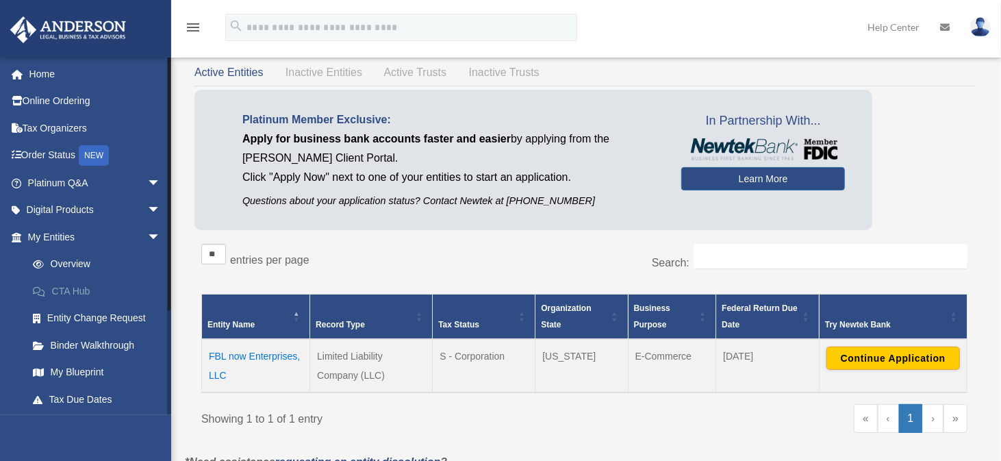
scroll to position [136, 0]
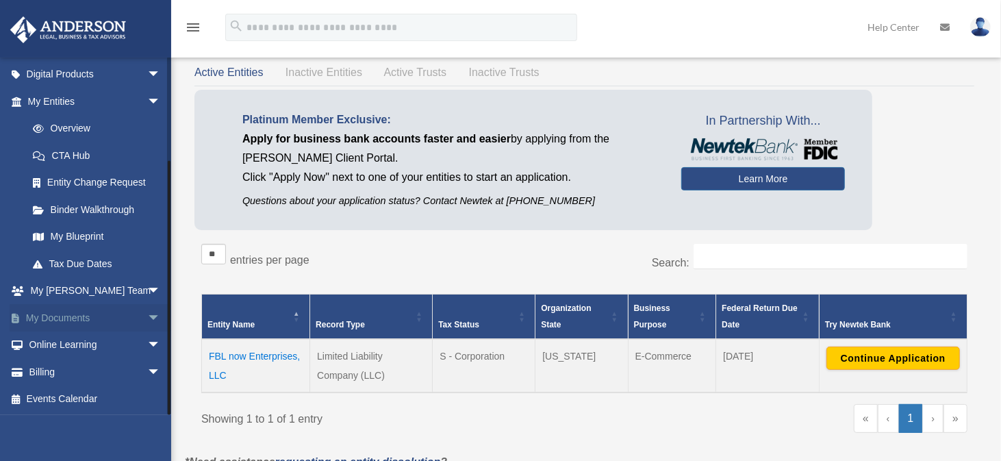
click at [147, 315] on span "arrow_drop_down" at bounding box center [160, 318] width 27 height 28
click at [61, 344] on link "Box" at bounding box center [100, 344] width 162 height 27
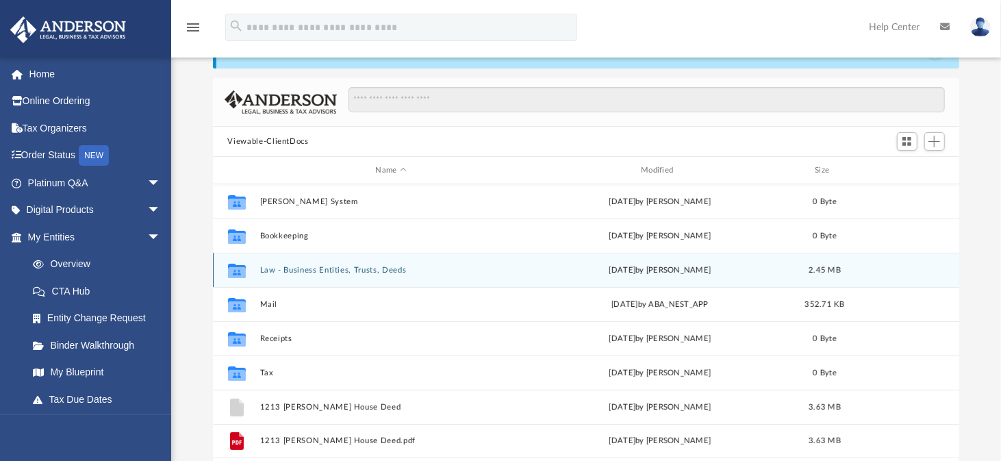
scroll to position [68, 0]
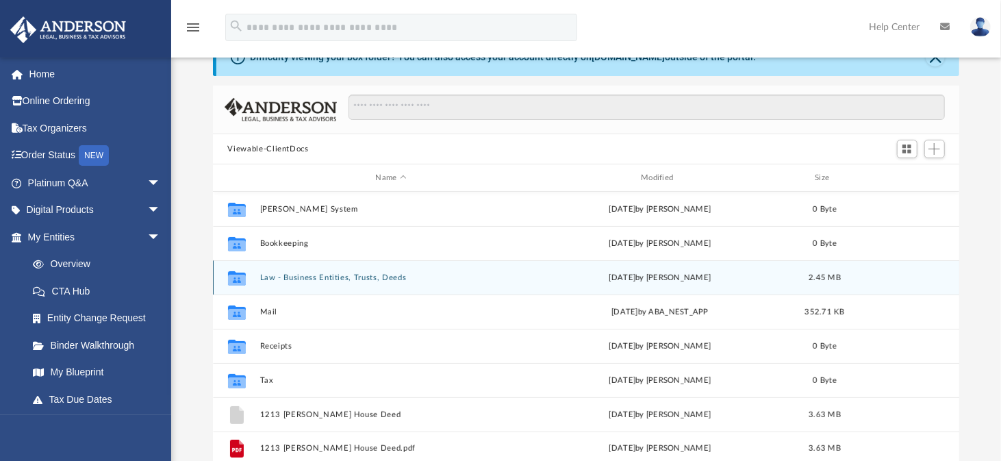
click at [388, 276] on button "Law - Business Entities, Trusts, Deeds" at bounding box center [390, 277] width 263 height 9
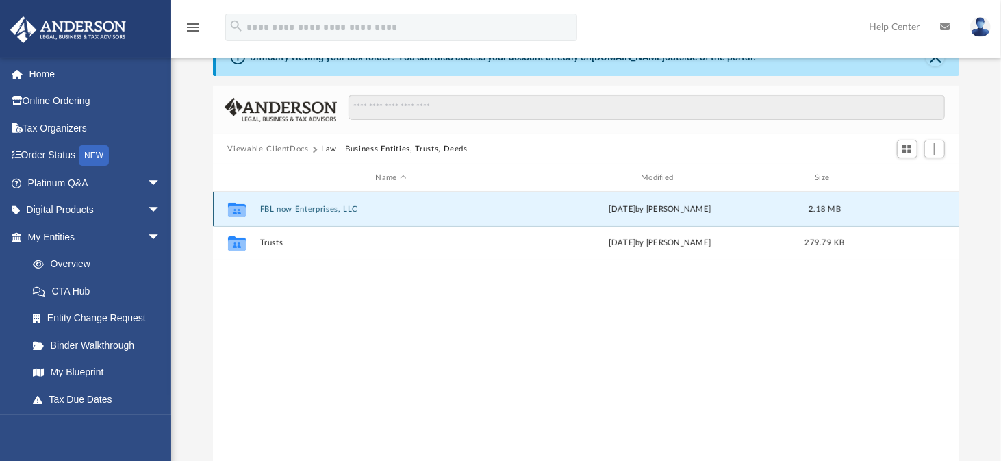
click at [301, 209] on button "FBL now Enterprises, LLC" at bounding box center [390, 209] width 263 height 9
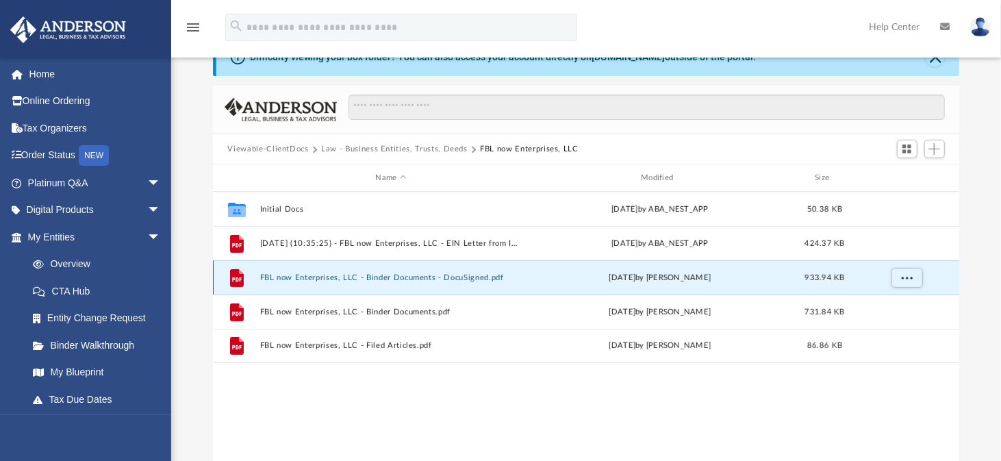
click at [395, 278] on button "FBL now Enterprises, LLC - Binder Documents - DocuSigned.pdf" at bounding box center [390, 277] width 263 height 9
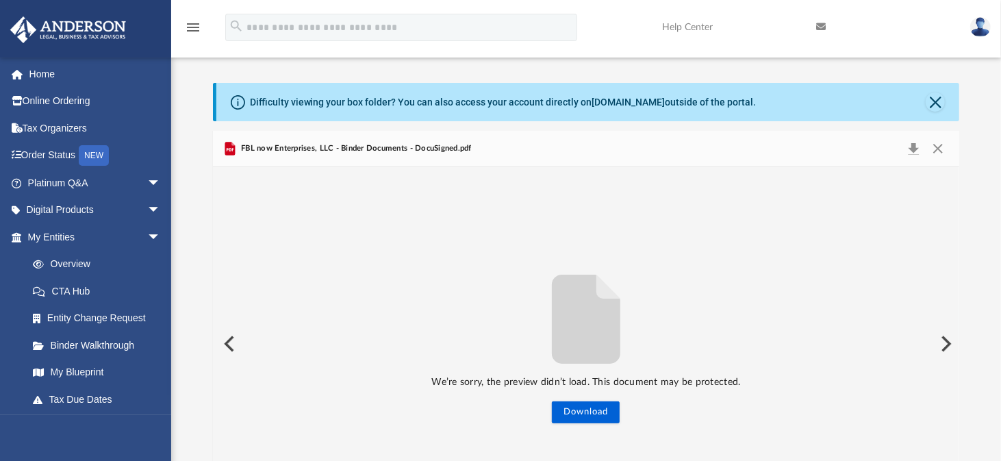
scroll to position [0, 0]
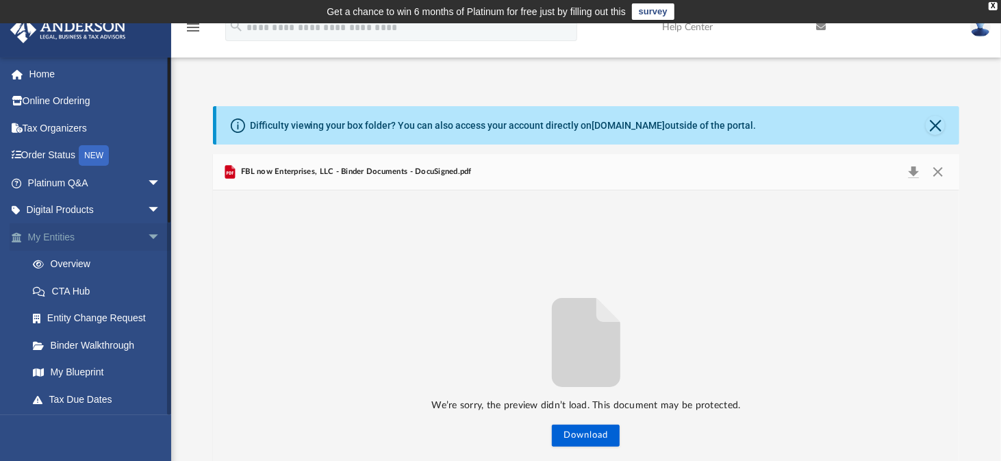
click at [58, 236] on link "My Entities arrow_drop_down" at bounding box center [96, 236] width 172 height 27
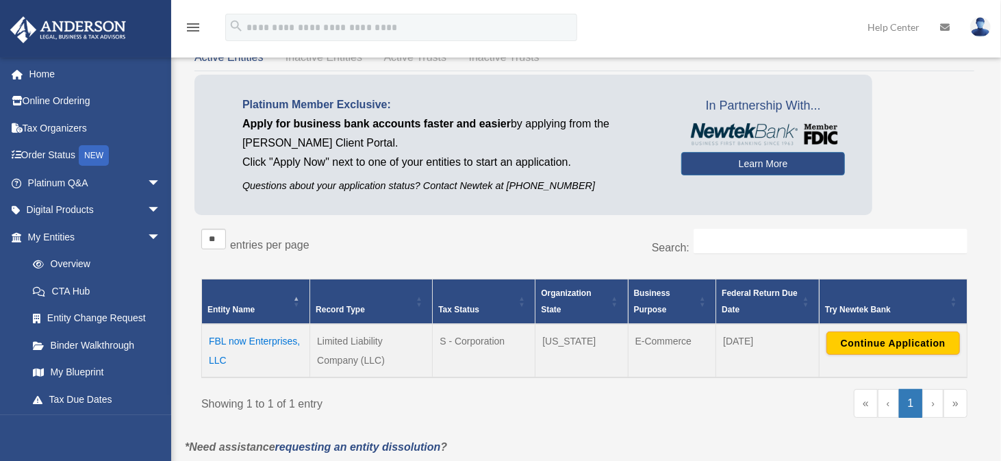
scroll to position [88, 0]
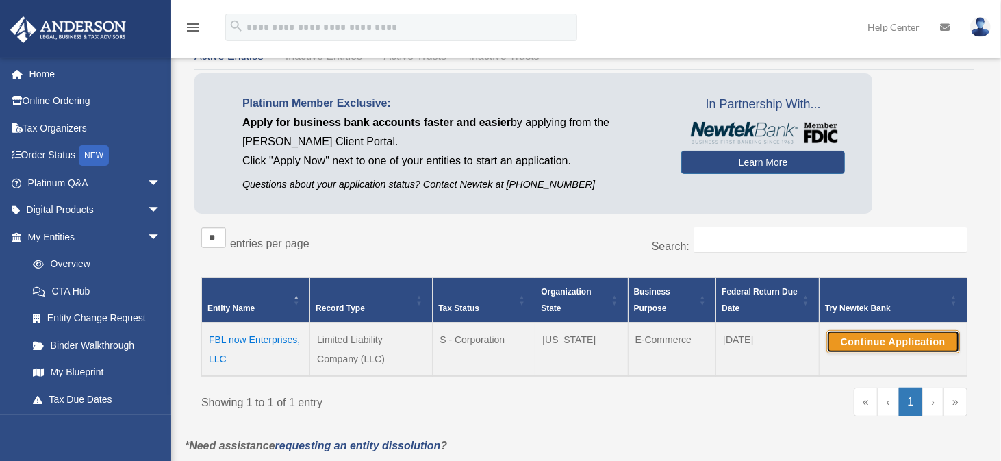
click at [913, 344] on button "Continue Application" at bounding box center [893, 341] width 134 height 23
